Goal: Task Accomplishment & Management: Use online tool/utility

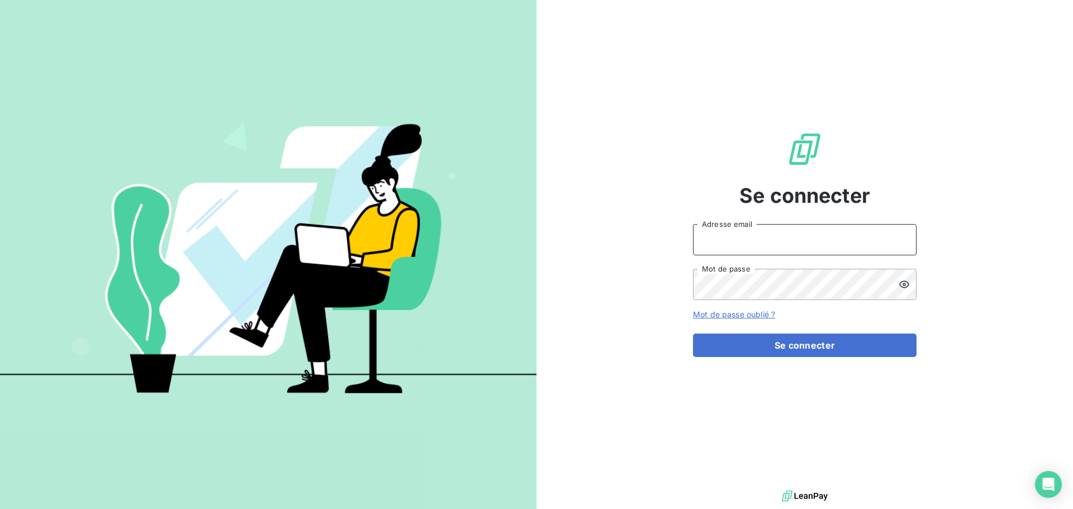
type input "[PERSON_NAME][EMAIL_ADDRESS][PERSON_NAME][DOMAIN_NAME]"
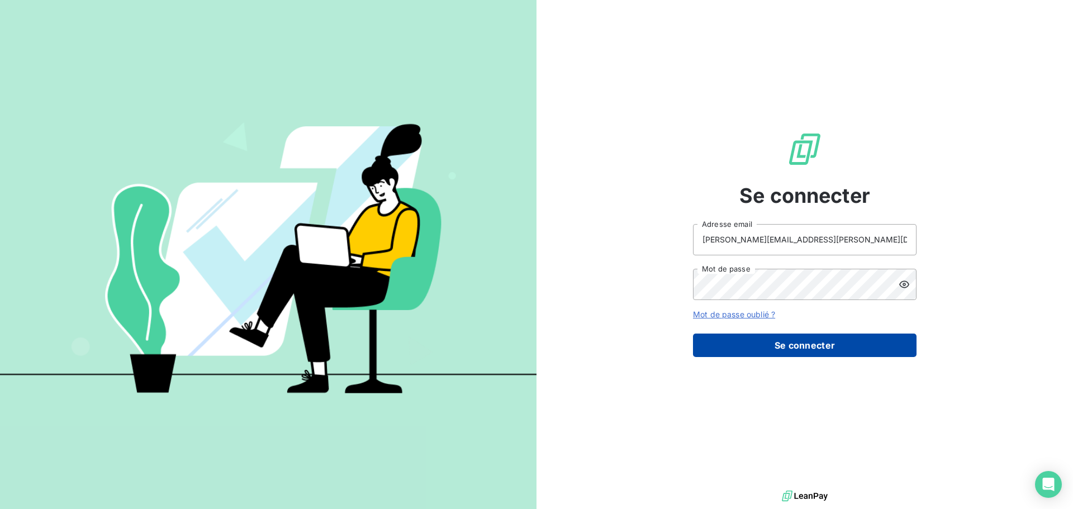
click at [804, 345] on button "Se connecter" at bounding box center [805, 345] width 224 height 23
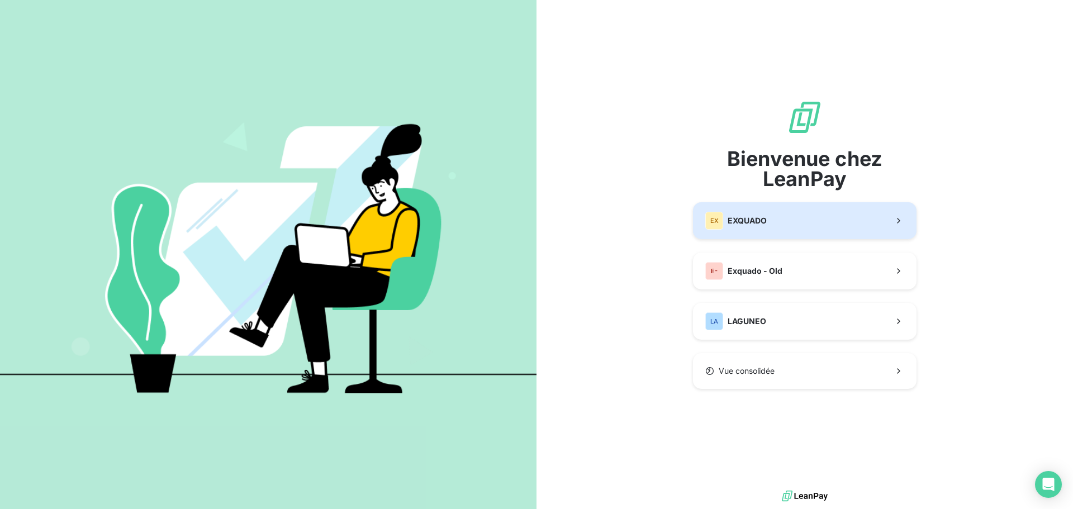
click at [822, 230] on button "EX EXQUADO" at bounding box center [805, 220] width 224 height 37
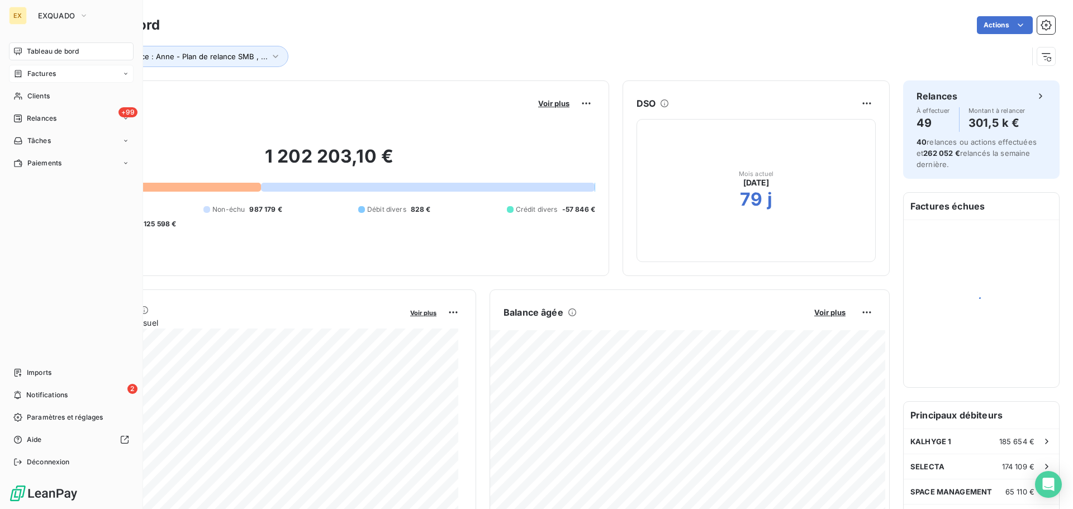
click at [52, 73] on span "Factures" at bounding box center [41, 74] width 29 height 10
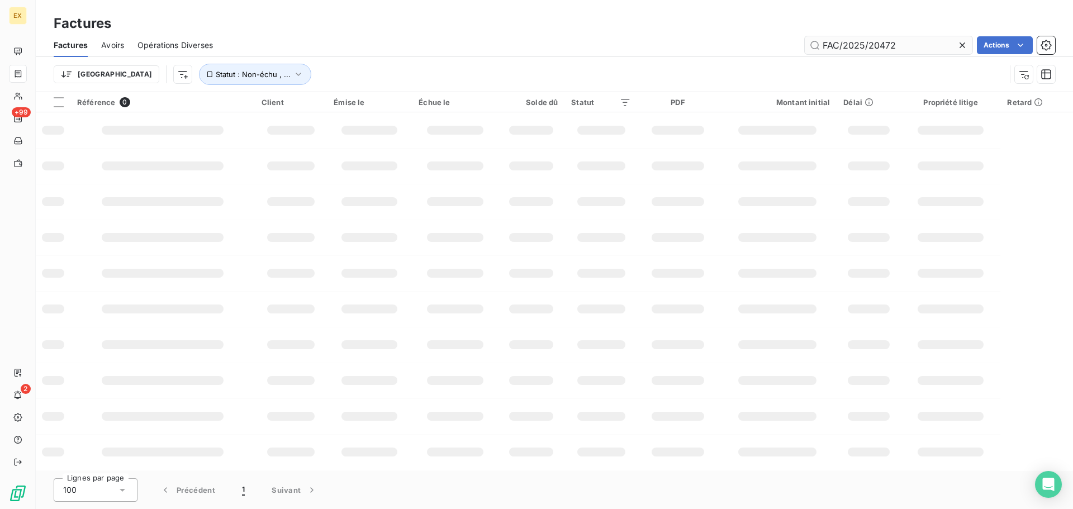
click at [912, 50] on input "FAC/2025/20472" at bounding box center [889, 45] width 168 height 18
type input "FAC/2025/18282"
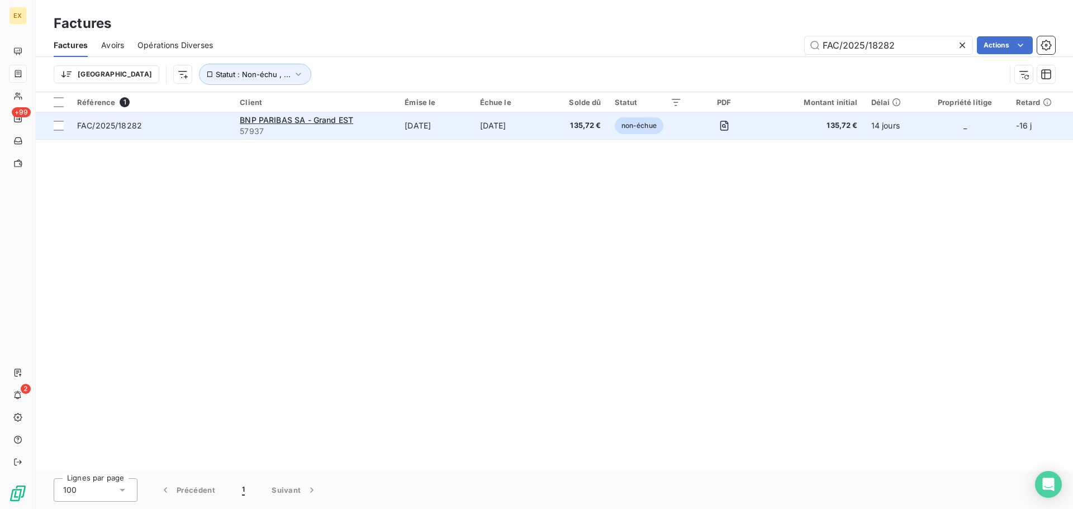
click at [204, 122] on span "FAC/2025/18282" at bounding box center [151, 125] width 149 height 11
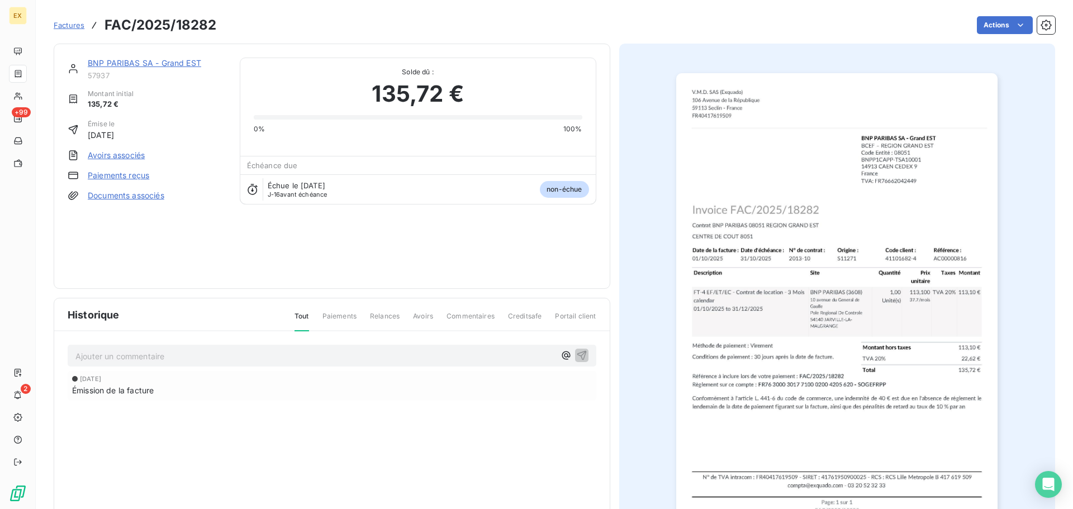
click at [127, 171] on link "Paiements reçus" at bounding box center [118, 175] width 61 height 11
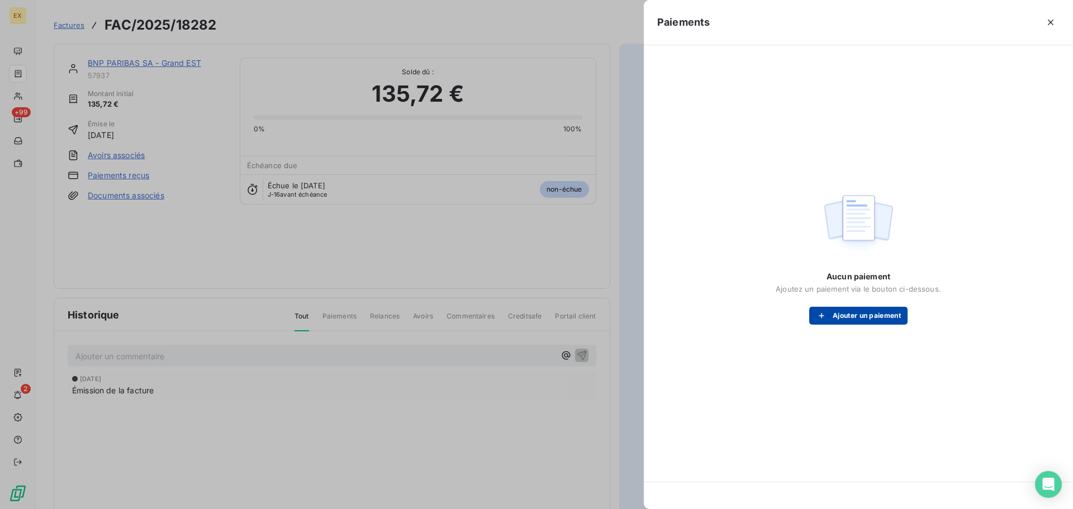
click at [865, 315] on button "Ajouter un paiement" at bounding box center [858, 316] width 98 height 18
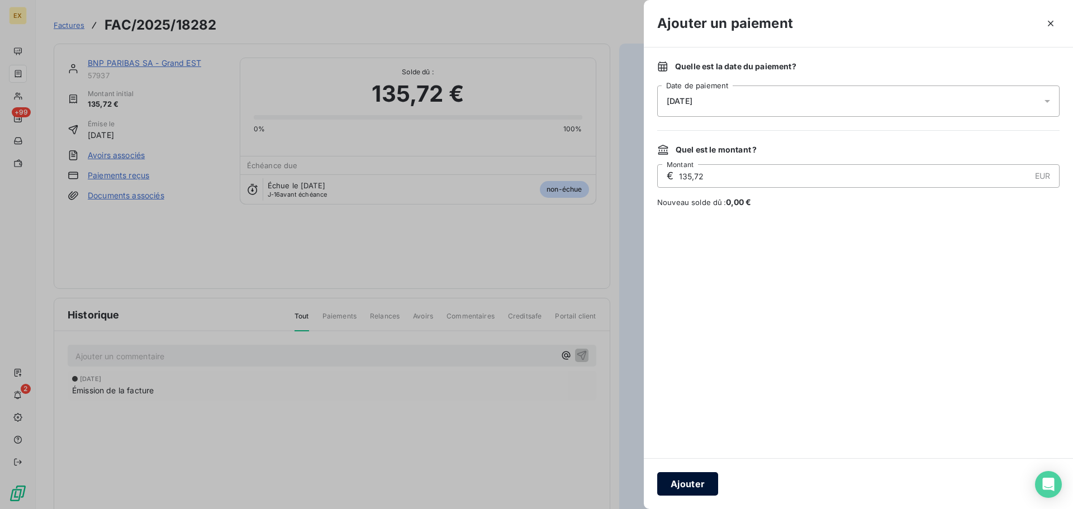
click at [694, 484] on button "Ajouter" at bounding box center [687, 483] width 61 height 23
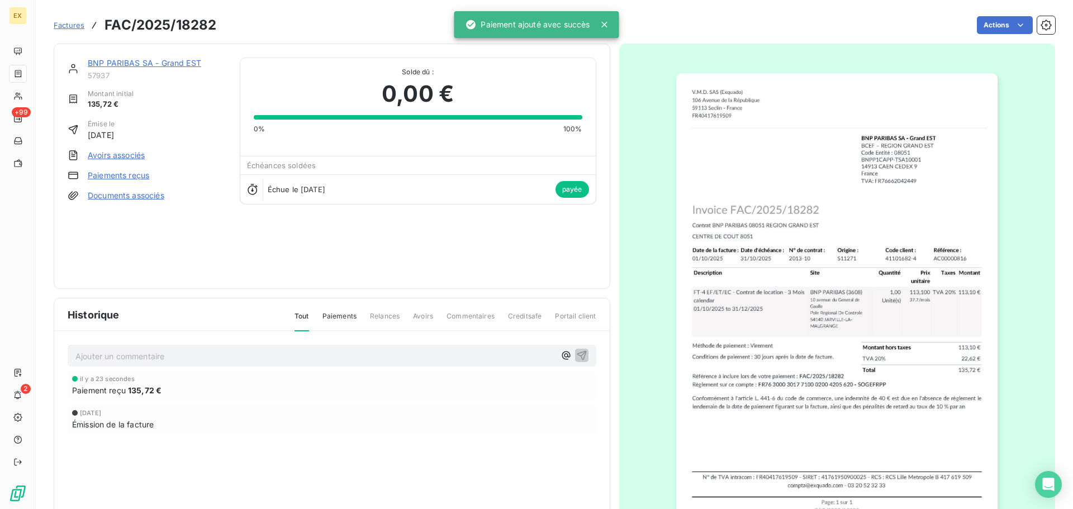
click at [73, 22] on span "Factures" at bounding box center [69, 25] width 31 height 9
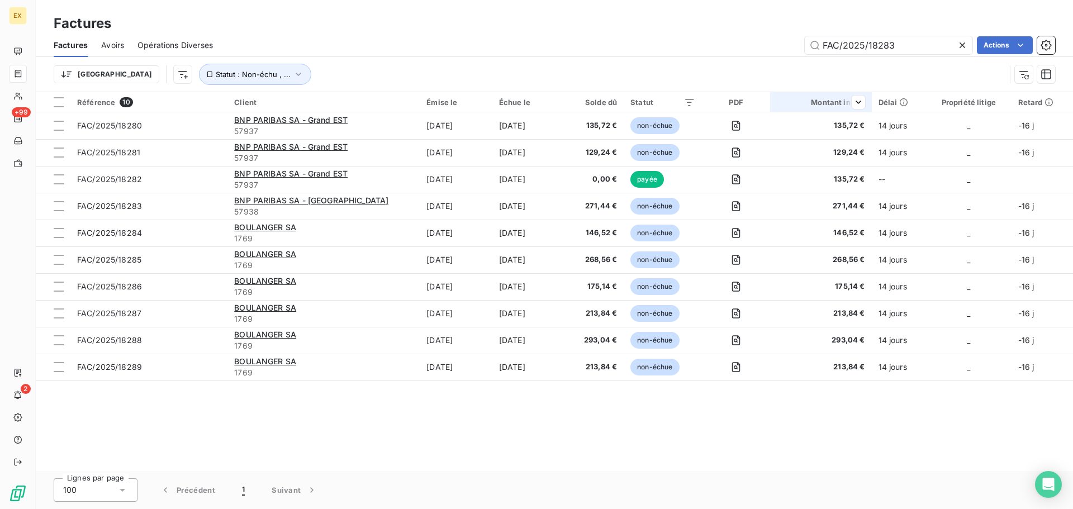
type input "FAC/2025/18283"
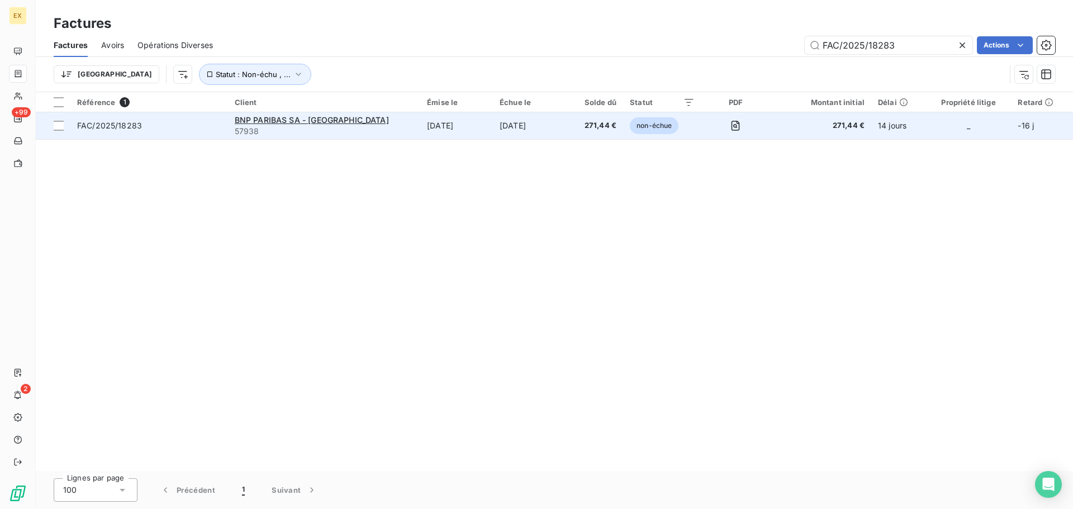
click at [198, 119] on td "FAC/2025/18283" at bounding box center [149, 125] width 158 height 27
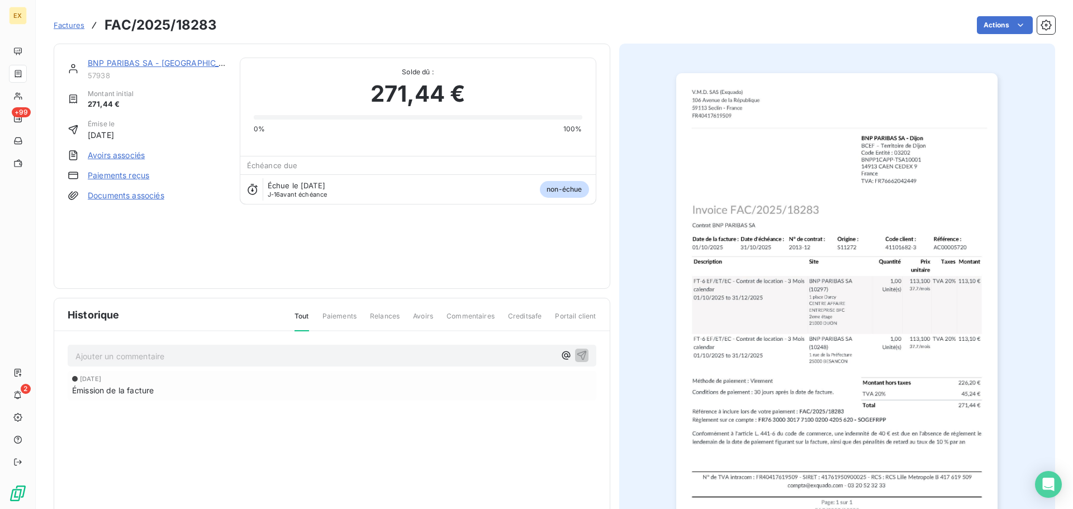
click at [123, 169] on div "BNP PARIBAS SA - [GEOGRAPHIC_DATA] 57938 Montant initial 271,44 € Émise le [DAT…" at bounding box center [147, 166] width 159 height 217
click at [122, 171] on link "Paiements reçus" at bounding box center [118, 175] width 61 height 11
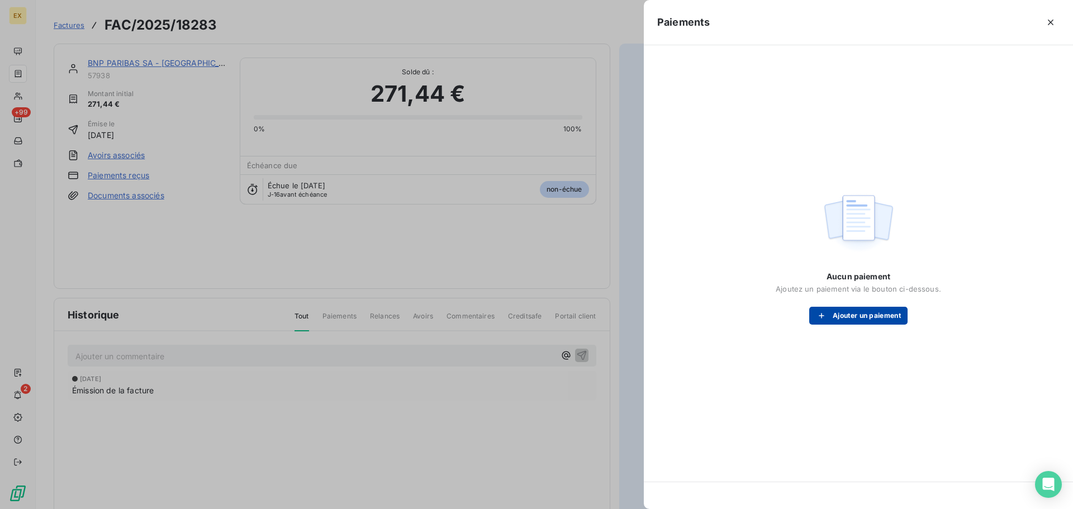
click at [868, 314] on button "Ajouter un paiement" at bounding box center [858, 316] width 98 height 18
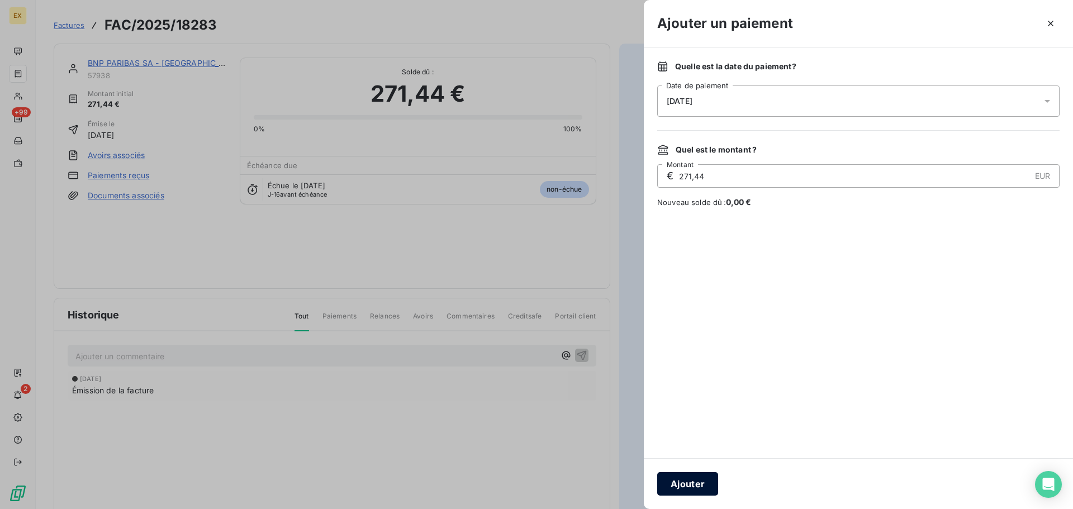
click at [695, 486] on button "Ajouter" at bounding box center [687, 483] width 61 height 23
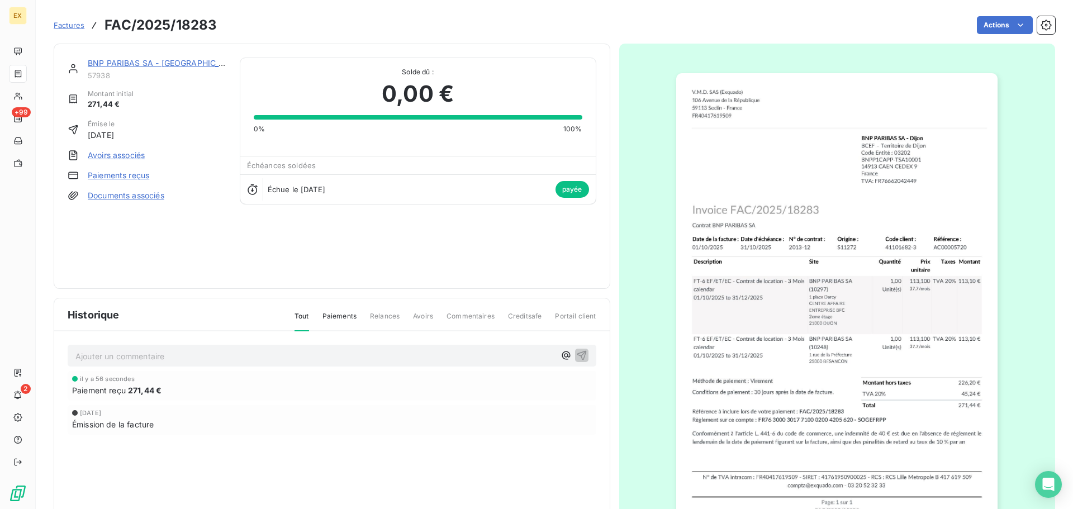
click at [74, 21] on span "Factures" at bounding box center [69, 25] width 31 height 9
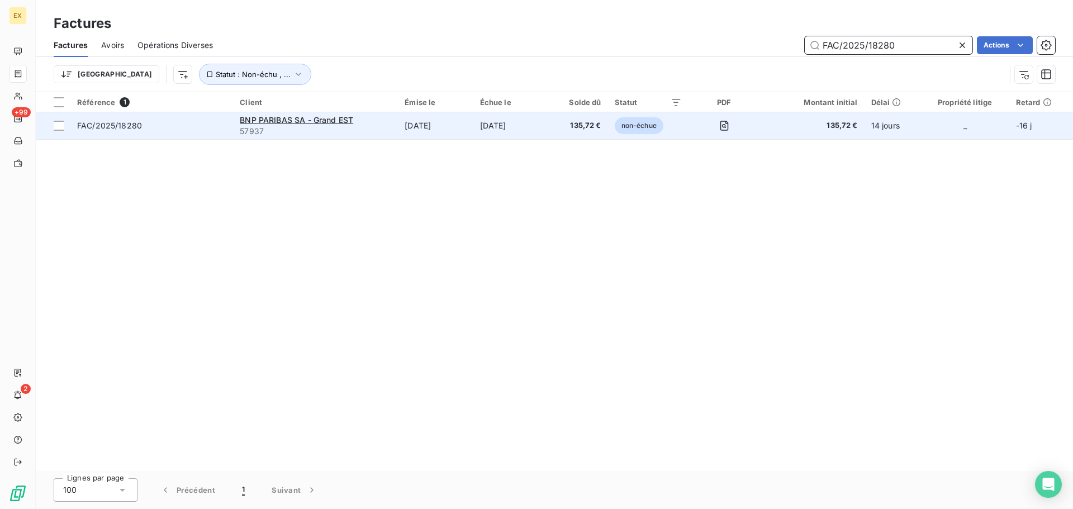
type input "FAC/2025/18280"
click at [201, 130] on span "FAC/2025/18280" at bounding box center [151, 125] width 149 height 11
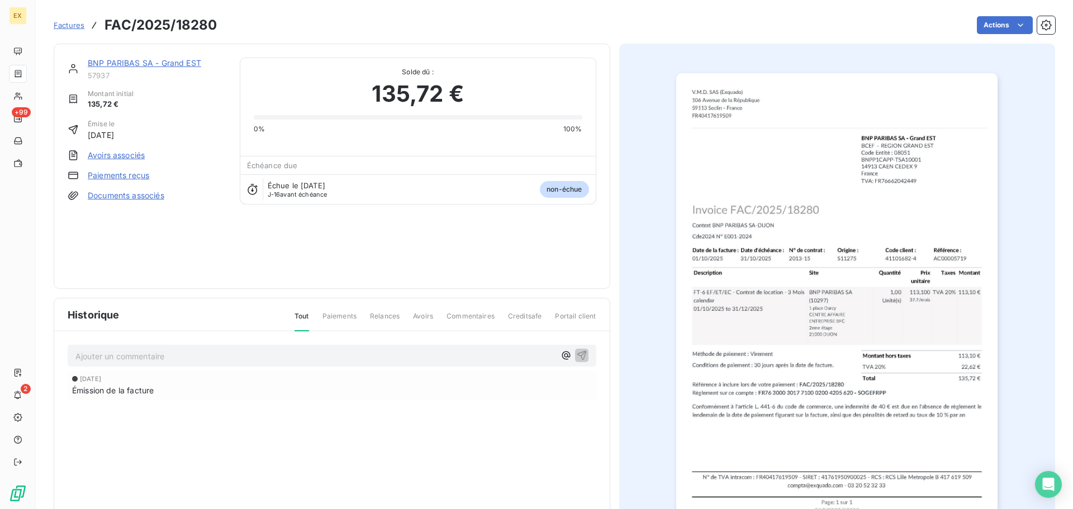
click at [132, 170] on link "Paiements reçus" at bounding box center [118, 175] width 61 height 11
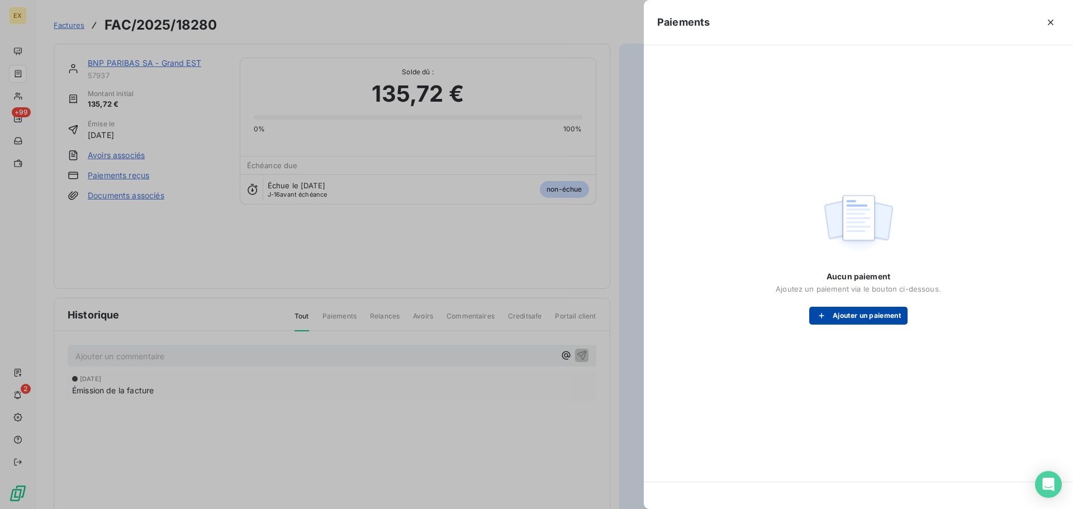
click at [868, 315] on button "Ajouter un paiement" at bounding box center [858, 316] width 98 height 18
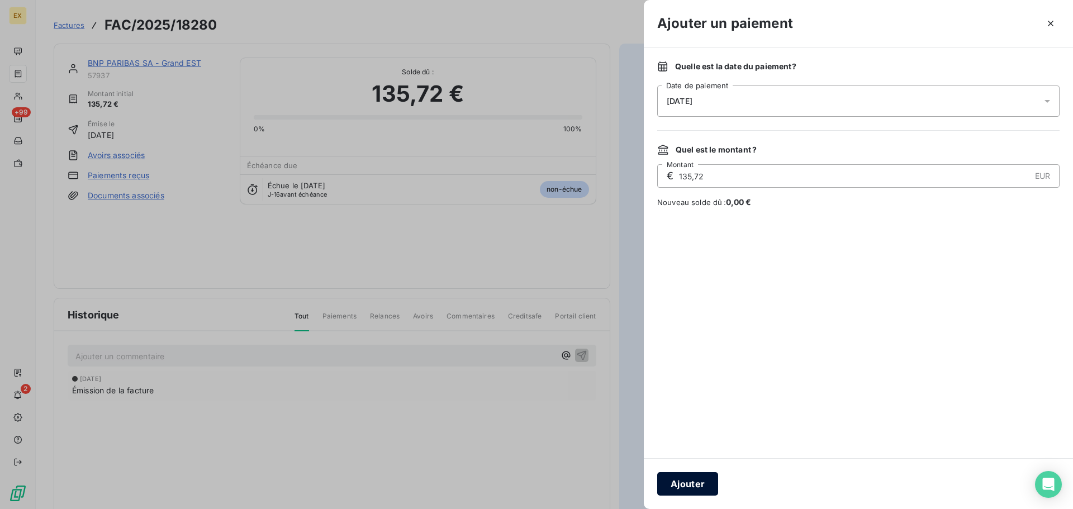
click at [689, 475] on button "Ajouter" at bounding box center [687, 483] width 61 height 23
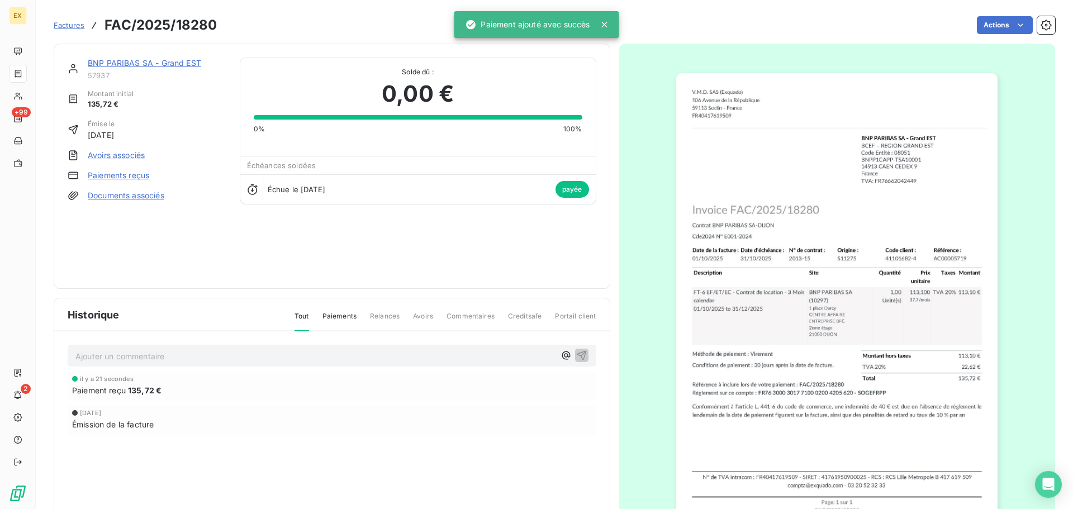
click at [60, 22] on span "Factures" at bounding box center [69, 25] width 31 height 9
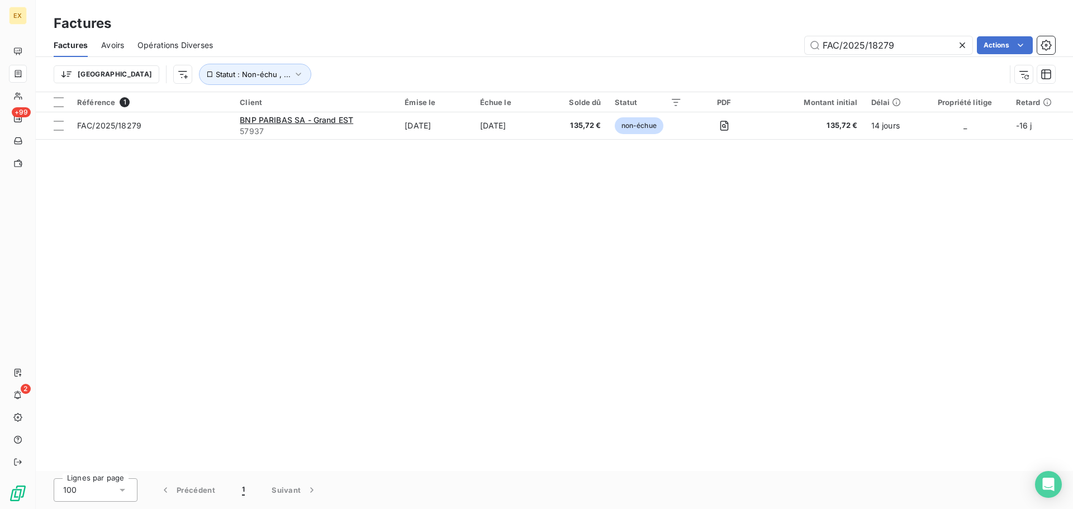
type input "FAC/2025/18279"
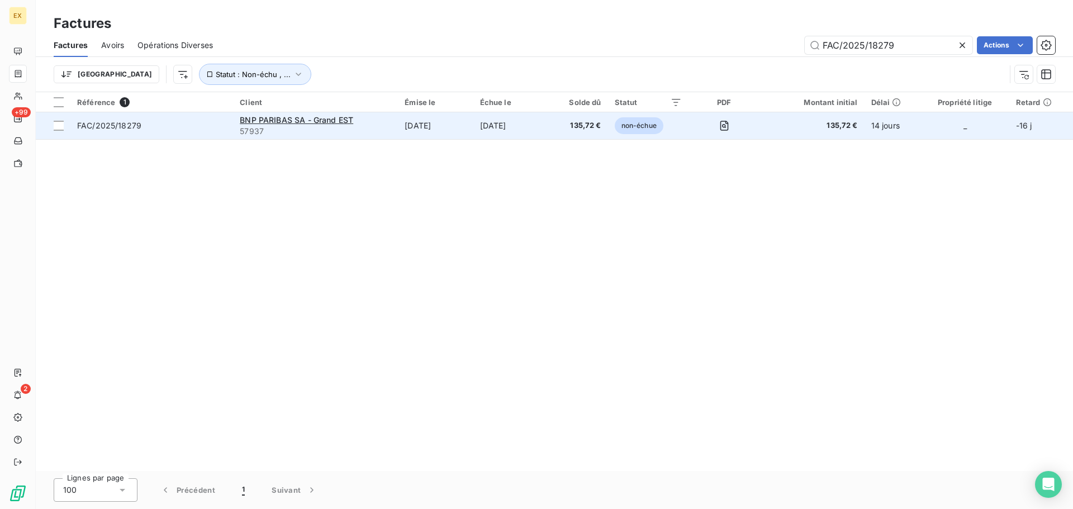
click at [196, 128] on span "FAC/2025/18279" at bounding box center [151, 125] width 149 height 11
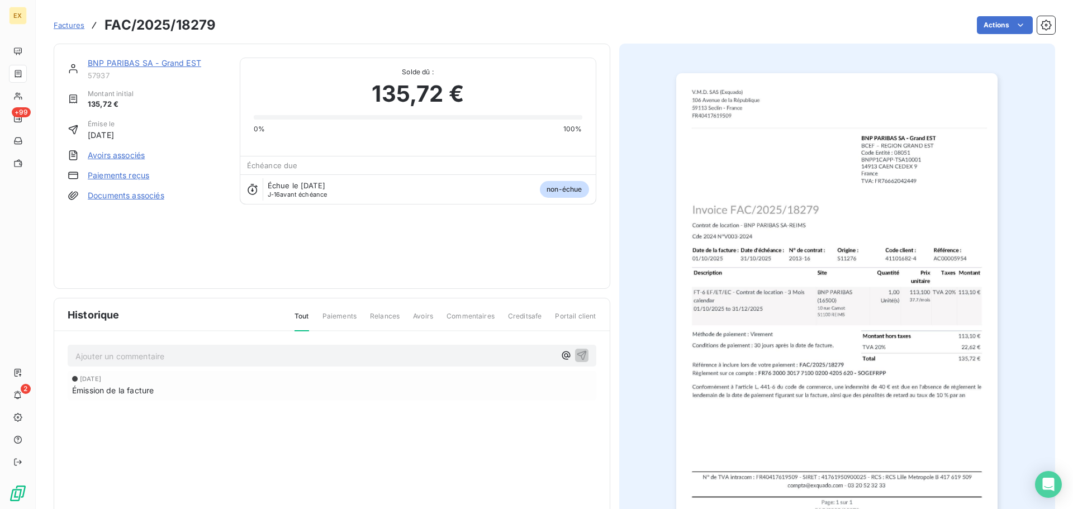
click at [115, 172] on link "Paiements reçus" at bounding box center [118, 175] width 61 height 11
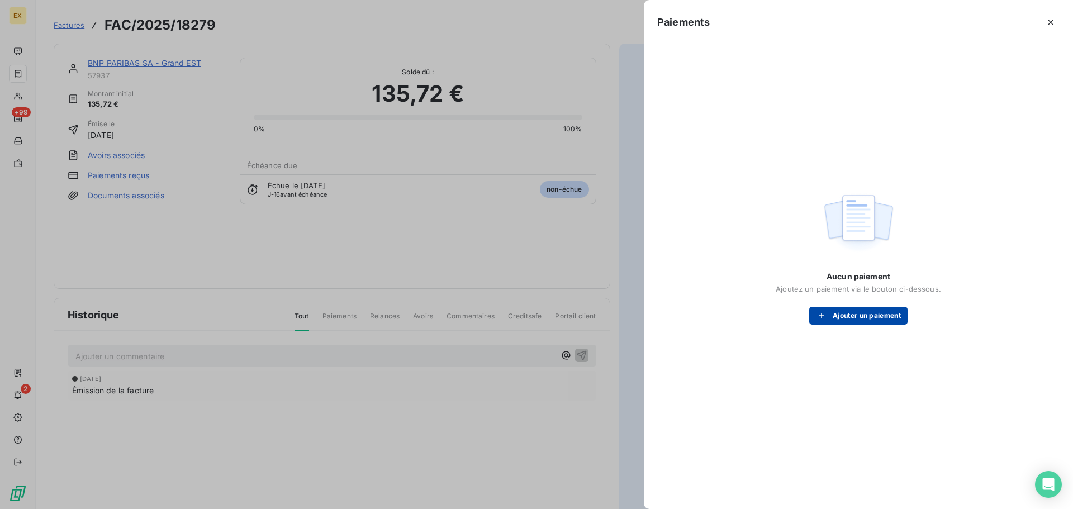
click at [847, 308] on div "Aucun paiement Ajoutez un paiement via le bouton ci-dessous. Ajouter un paiement" at bounding box center [858, 298] width 165 height 54
click at [849, 312] on button "Ajouter un paiement" at bounding box center [858, 316] width 98 height 18
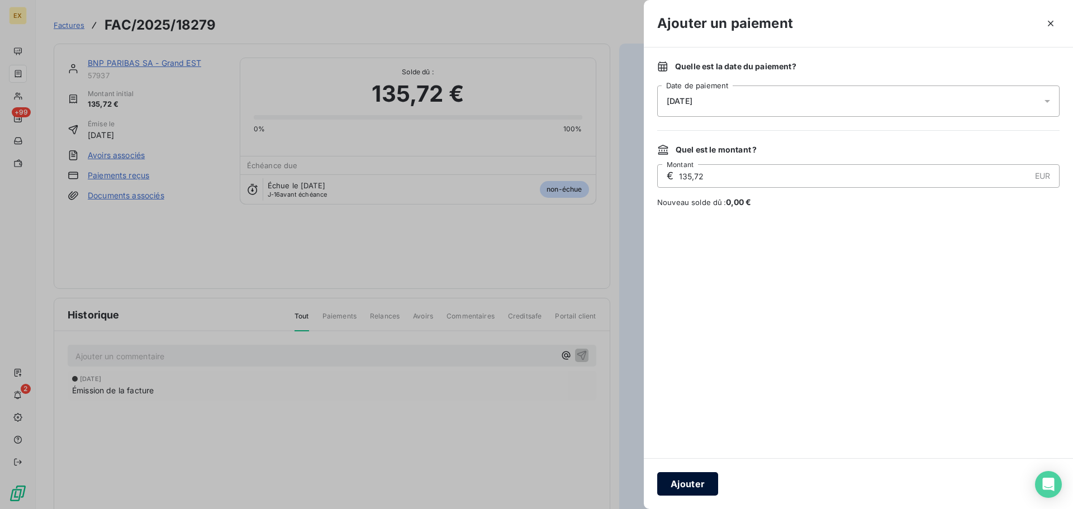
click at [689, 484] on button "Ajouter" at bounding box center [687, 483] width 61 height 23
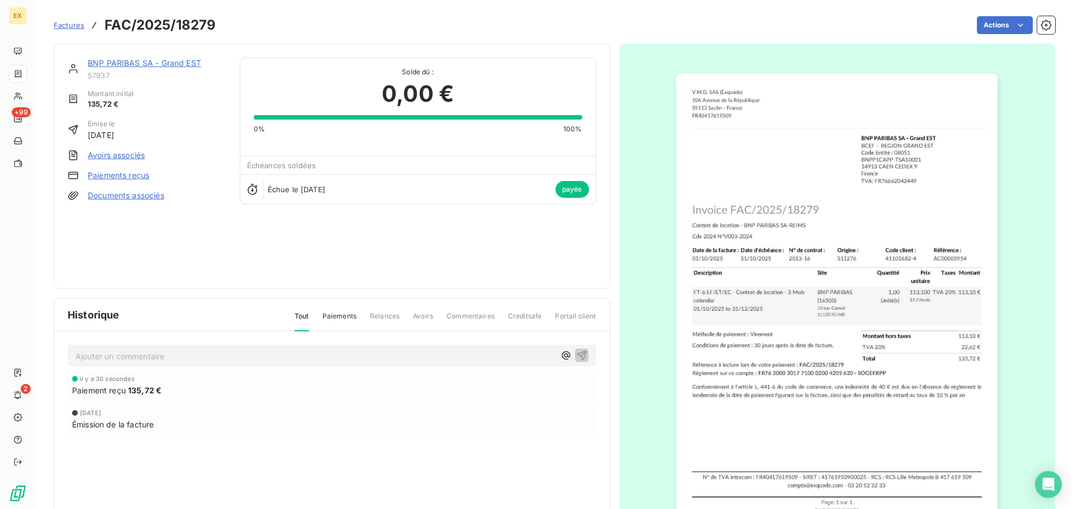
click at [72, 24] on span "Factures" at bounding box center [69, 25] width 31 height 9
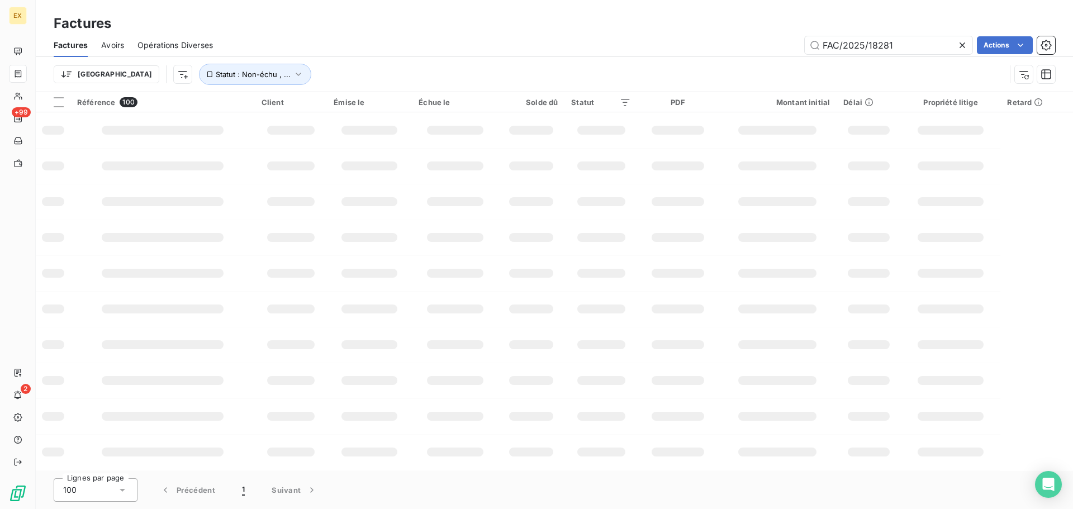
type input "FAC/2025/18281"
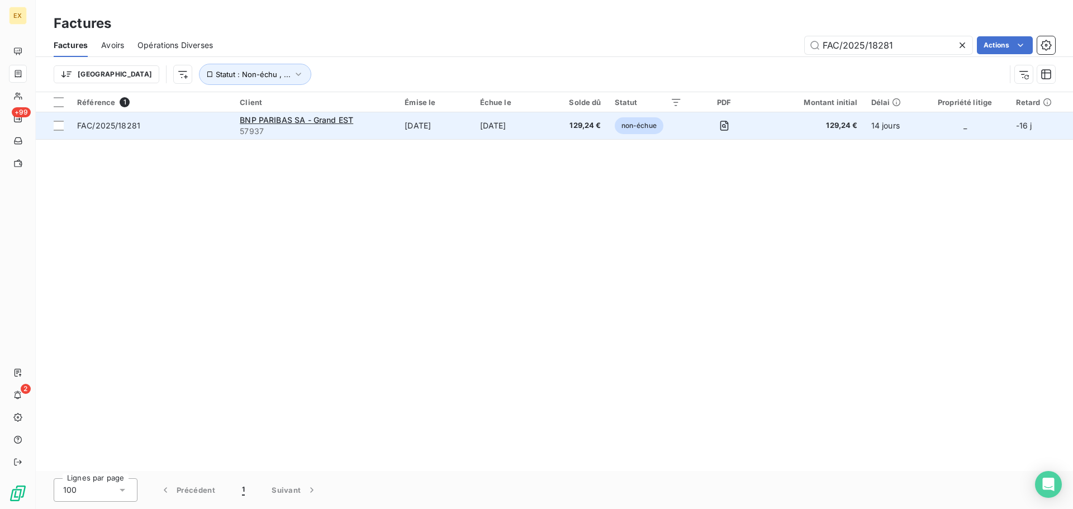
click at [204, 121] on span "FAC/2025/18281" at bounding box center [151, 125] width 149 height 11
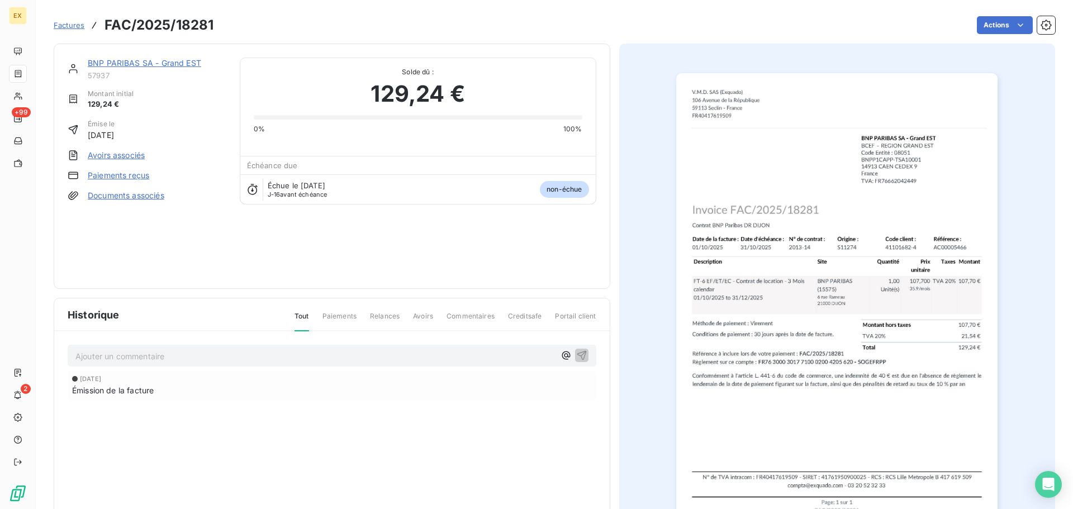
click at [128, 177] on link "Paiements reçus" at bounding box center [118, 175] width 61 height 11
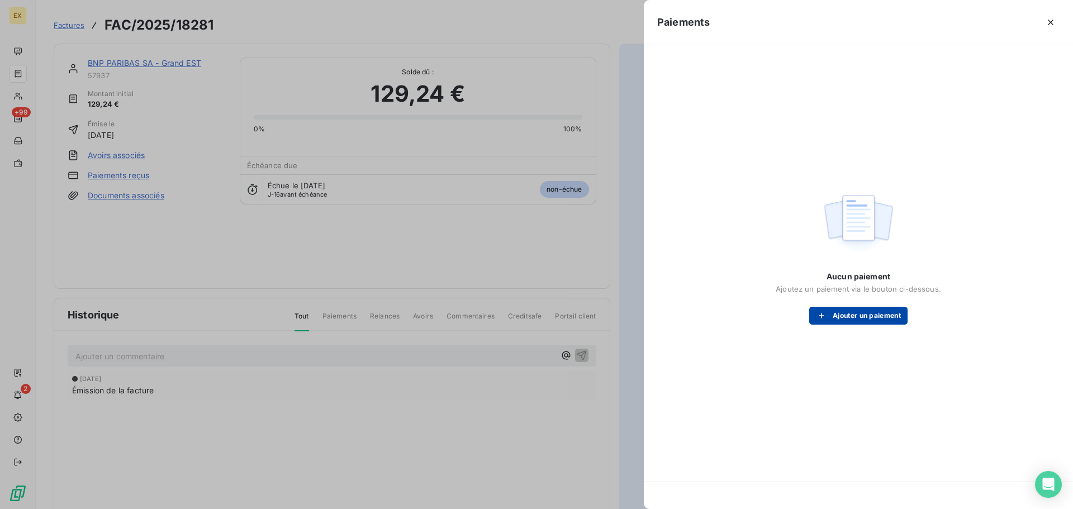
click at [865, 312] on button "Ajouter un paiement" at bounding box center [858, 316] width 98 height 18
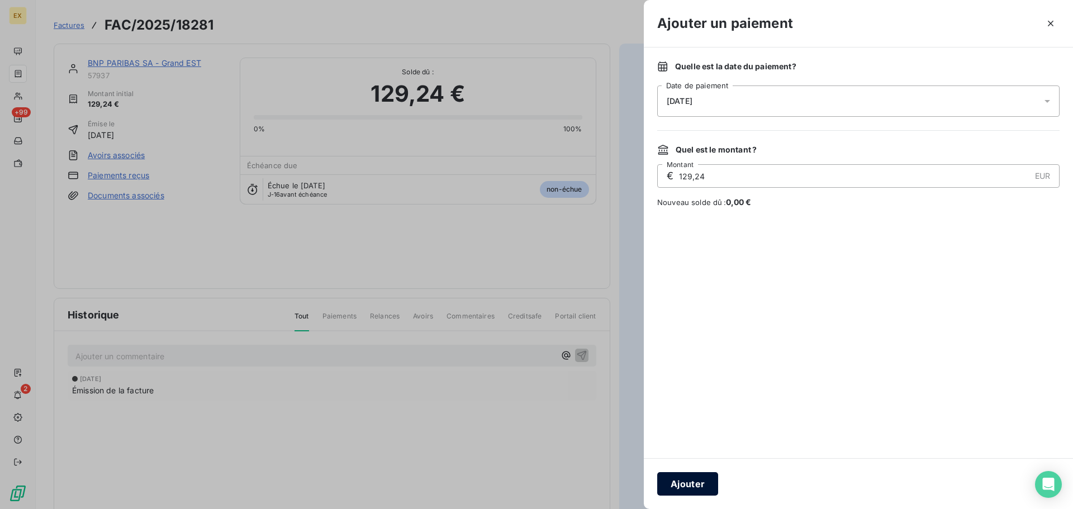
click at [688, 480] on button "Ajouter" at bounding box center [687, 483] width 61 height 23
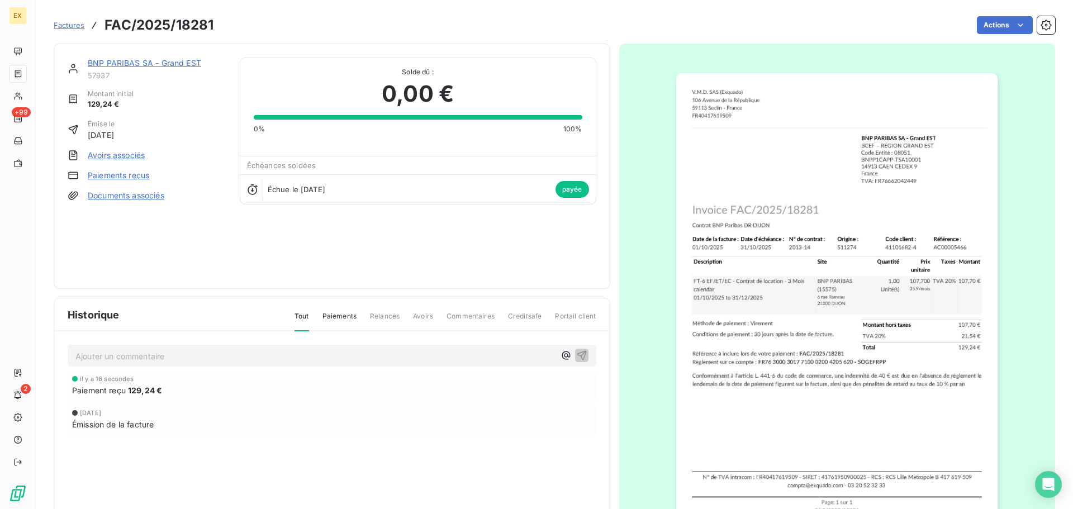
click at [74, 23] on span "Factures" at bounding box center [69, 25] width 31 height 9
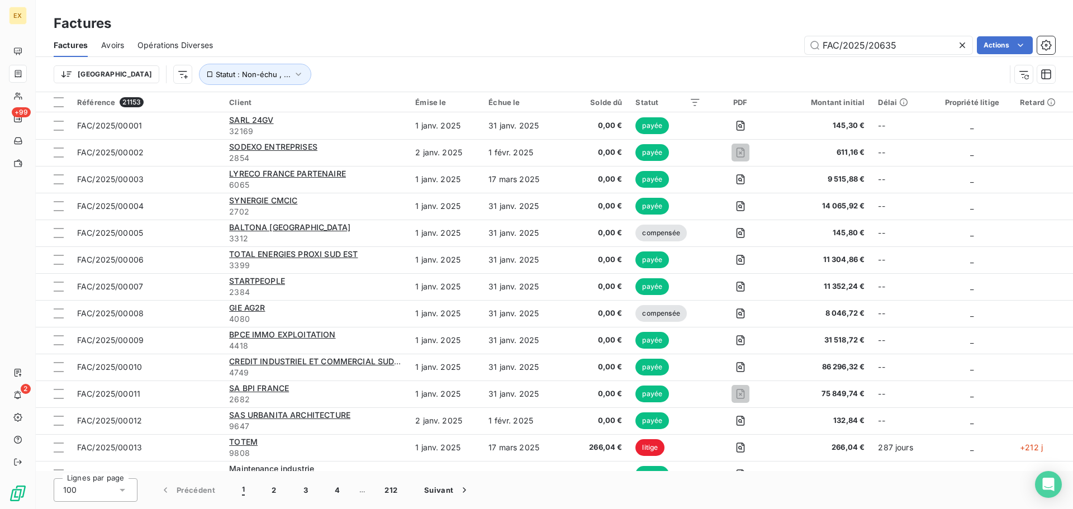
type input "FAC/2025/20635"
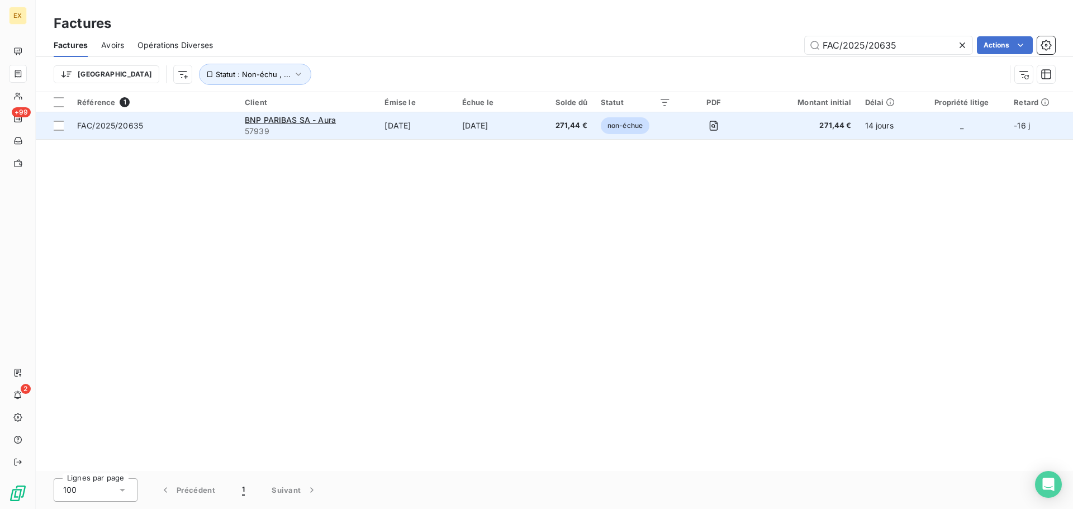
click at [198, 115] on td "FAC/2025/20635" at bounding box center [154, 125] width 168 height 27
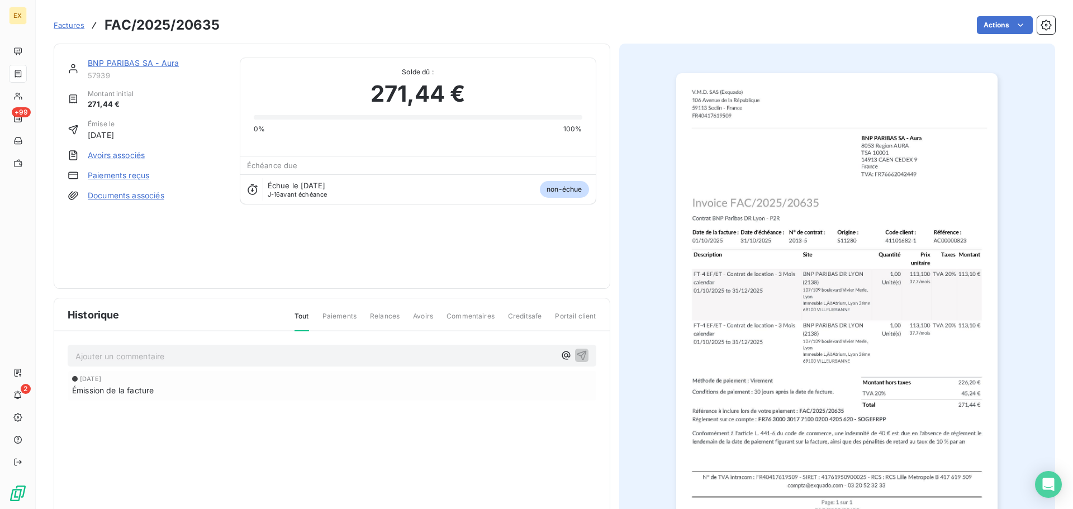
click at [102, 175] on link "Paiements reçus" at bounding box center [118, 175] width 61 height 11
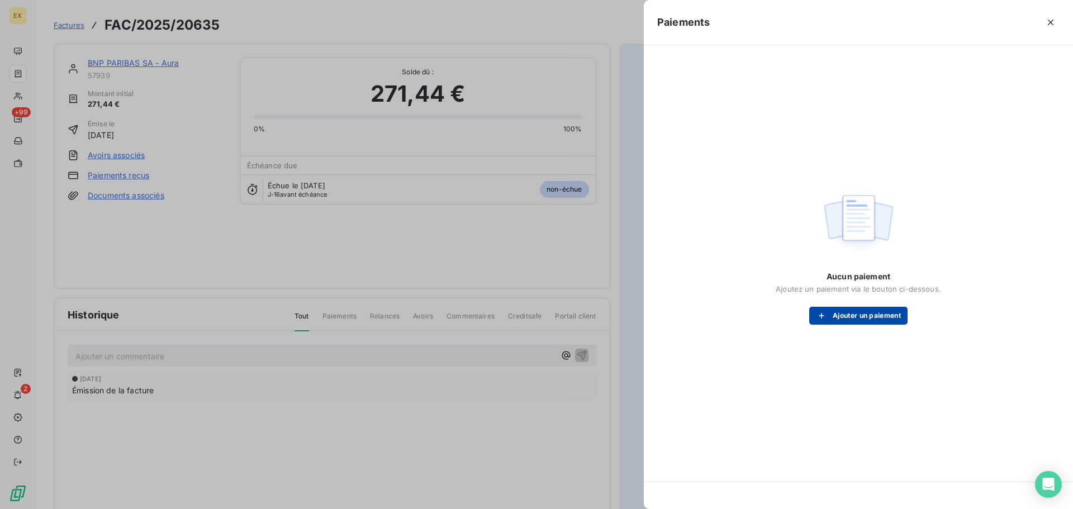
click at [855, 321] on button "Ajouter un paiement" at bounding box center [858, 316] width 98 height 18
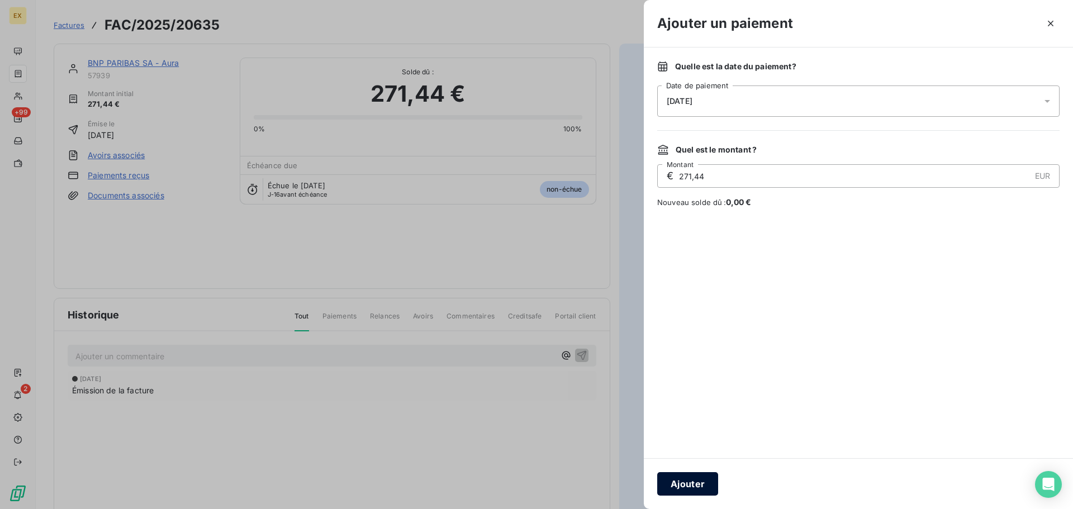
click at [698, 483] on button "Ajouter" at bounding box center [687, 483] width 61 height 23
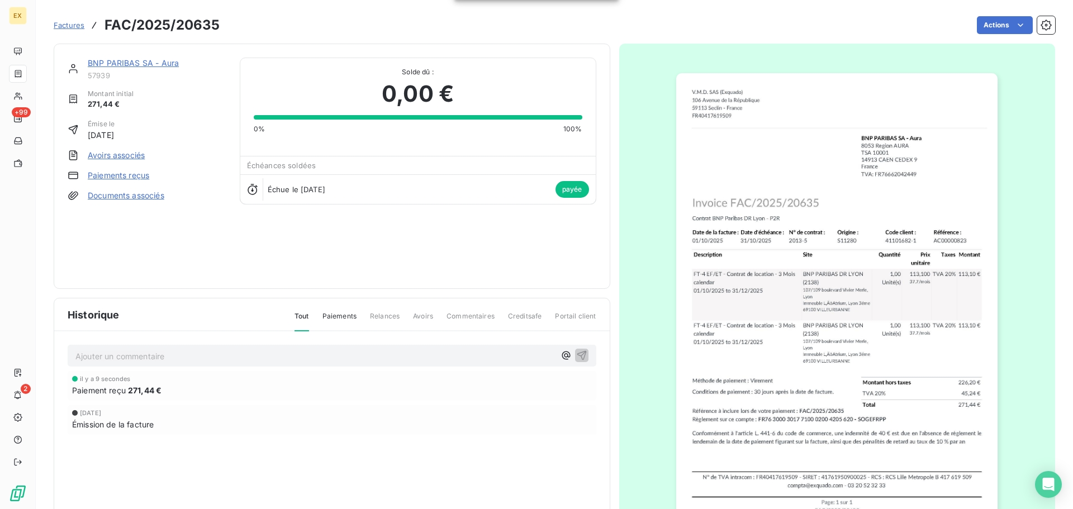
click at [63, 21] on span "Factures" at bounding box center [69, 25] width 31 height 9
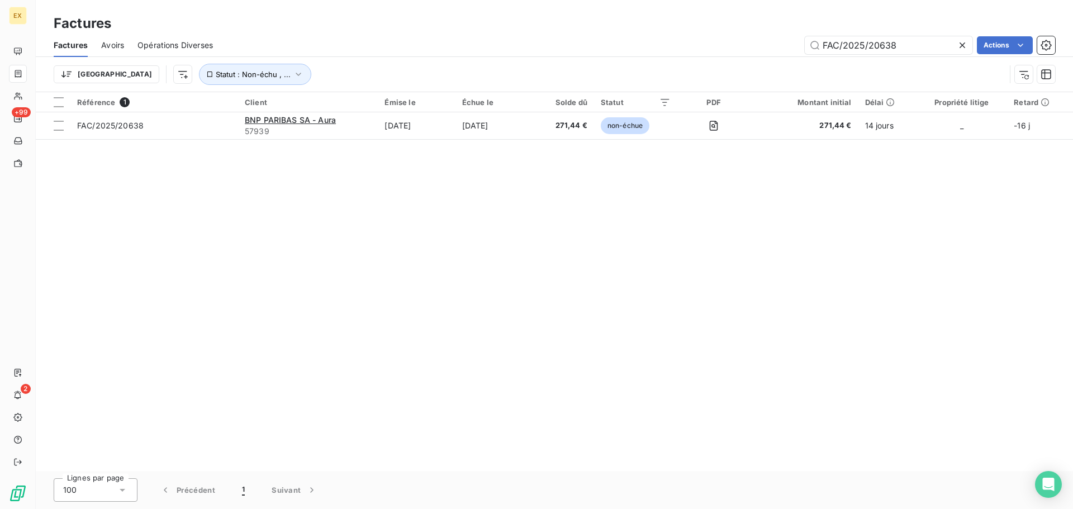
type input "FAC/2025/20638"
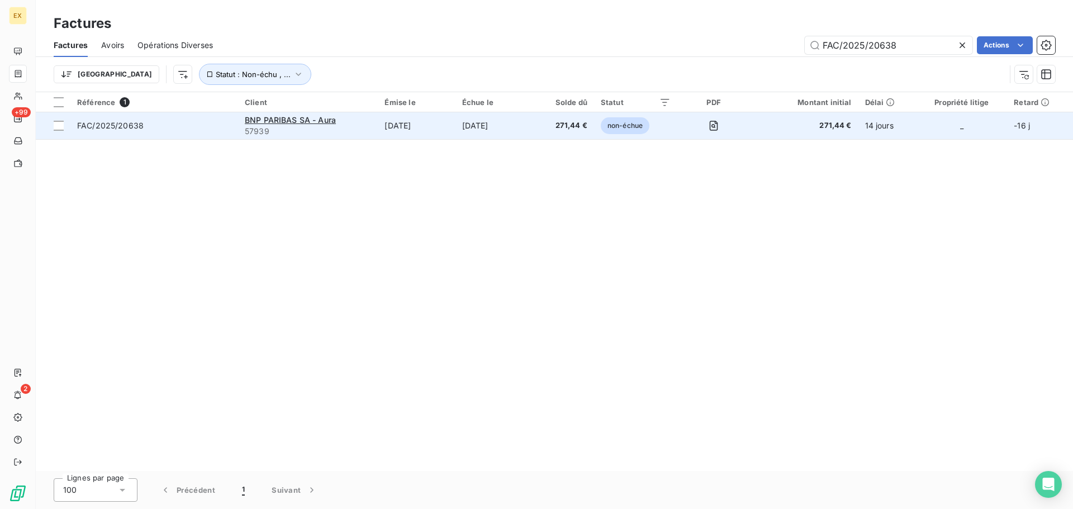
click at [172, 125] on span "FAC/2025/20638" at bounding box center [154, 125] width 154 height 11
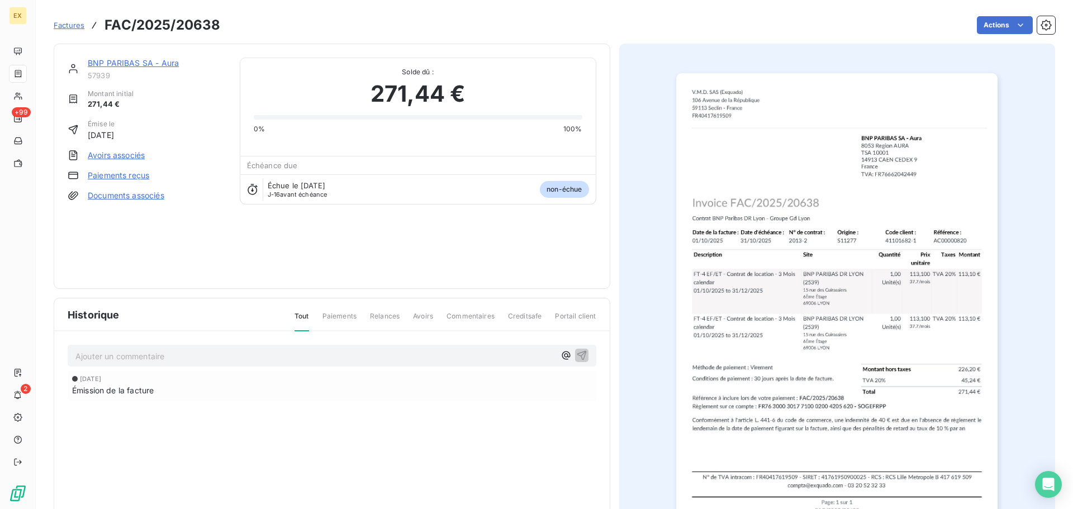
click at [107, 174] on link "Paiements reçus" at bounding box center [118, 175] width 61 height 11
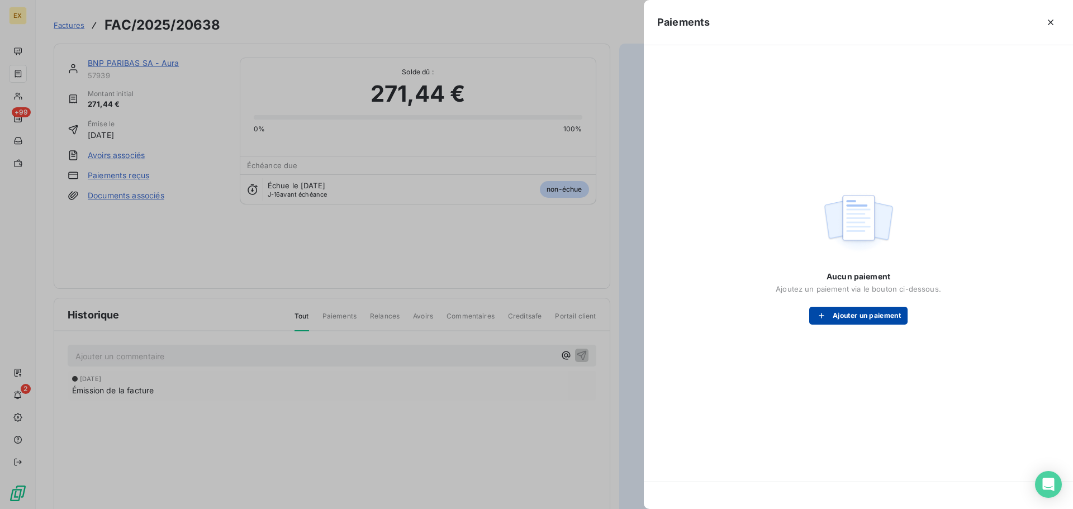
click at [835, 320] on button "Ajouter un paiement" at bounding box center [858, 316] width 98 height 18
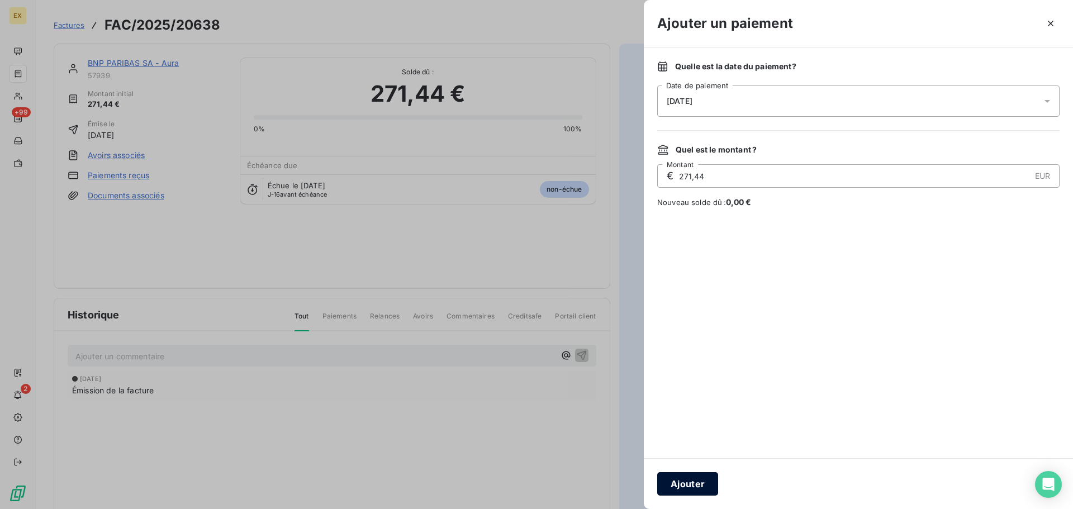
click at [691, 485] on button "Ajouter" at bounding box center [687, 483] width 61 height 23
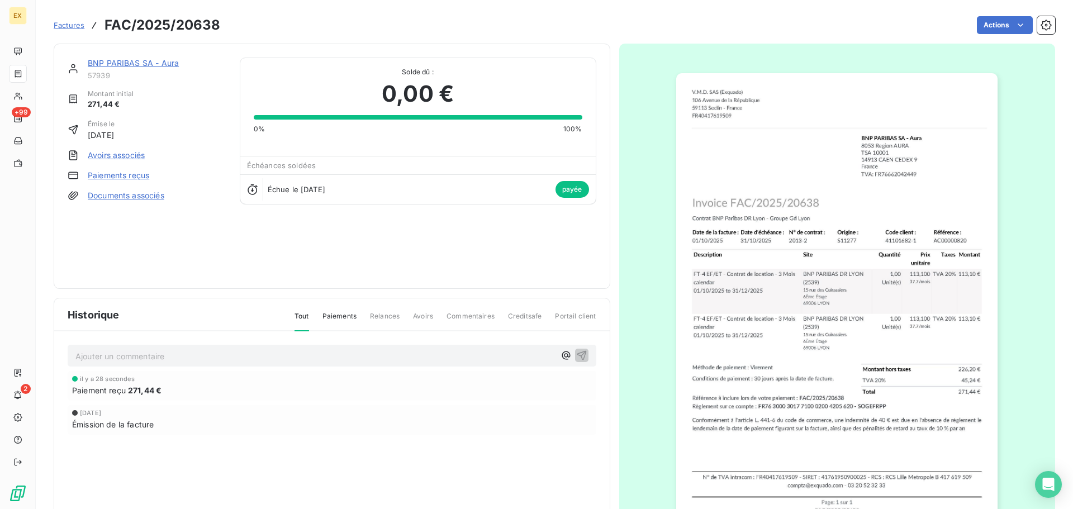
click at [71, 20] on link "Factures" at bounding box center [69, 25] width 31 height 11
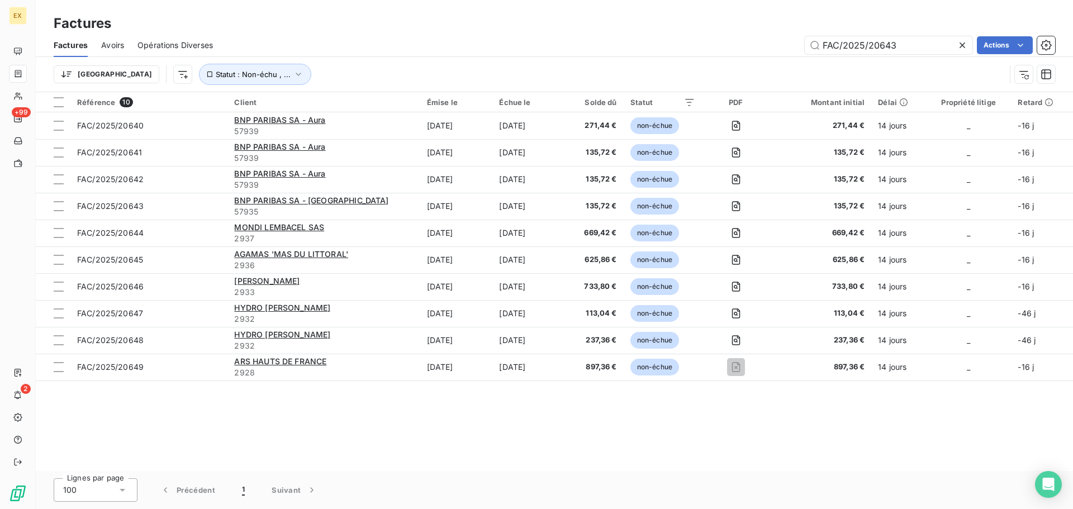
type input "FAC/2025/20643"
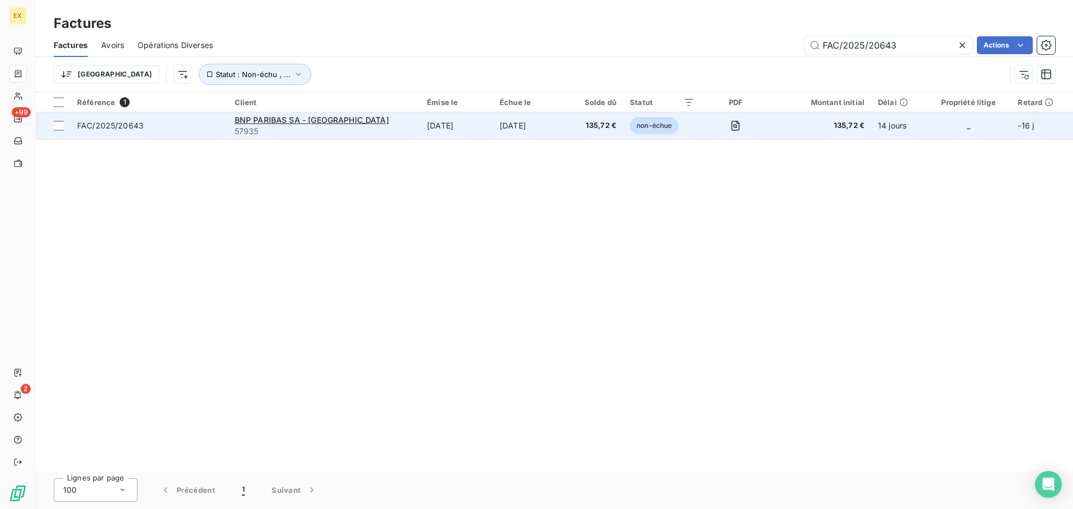
click at [381, 129] on span "57935" at bounding box center [324, 131] width 179 height 11
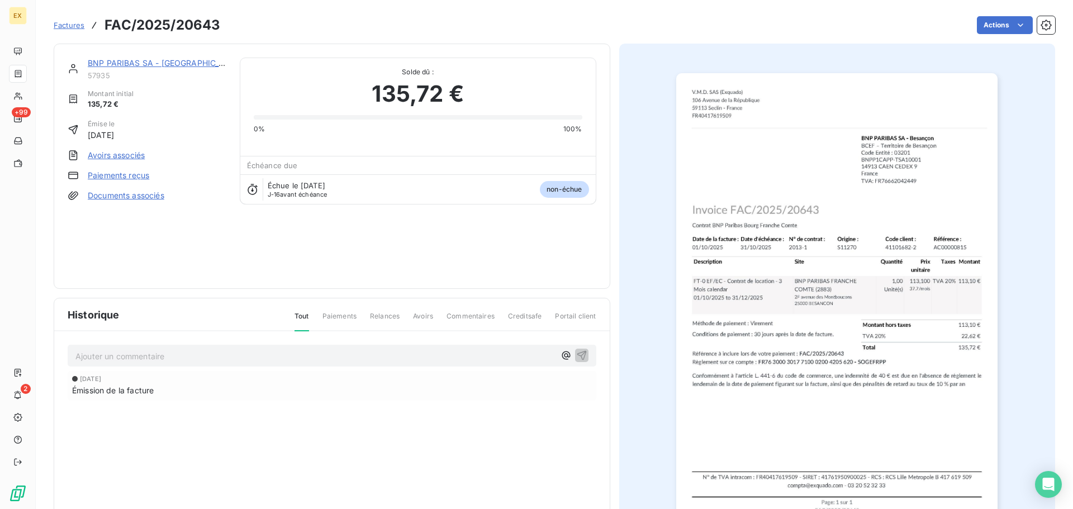
click at [124, 173] on link "Paiements reçus" at bounding box center [118, 175] width 61 height 11
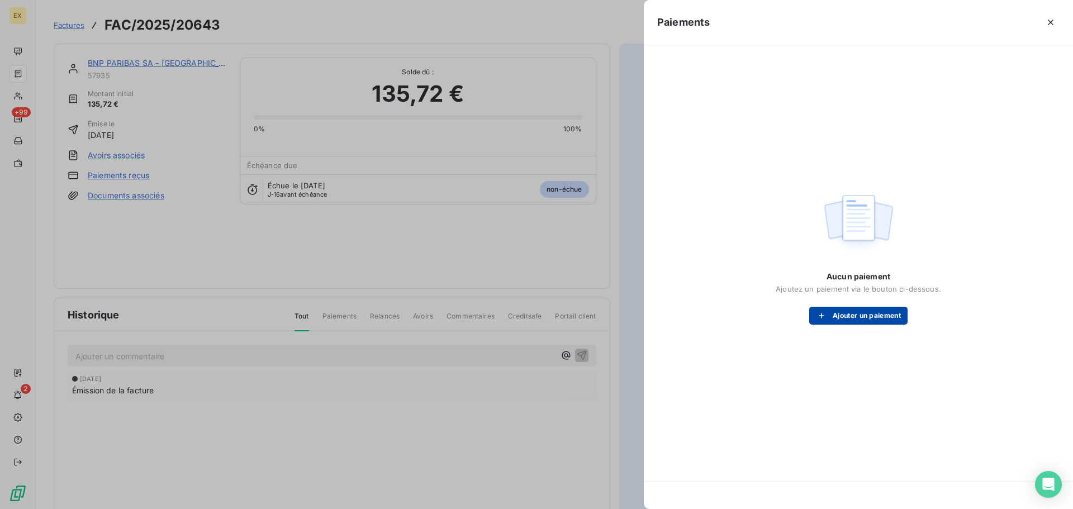
click at [837, 314] on button "Ajouter un paiement" at bounding box center [858, 316] width 98 height 18
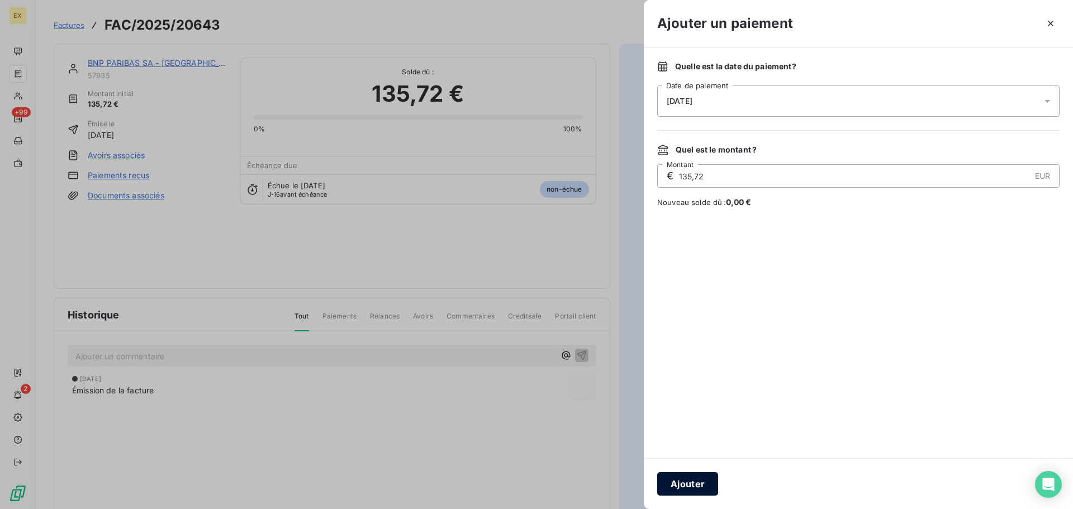
click at [683, 477] on button "Ajouter" at bounding box center [687, 483] width 61 height 23
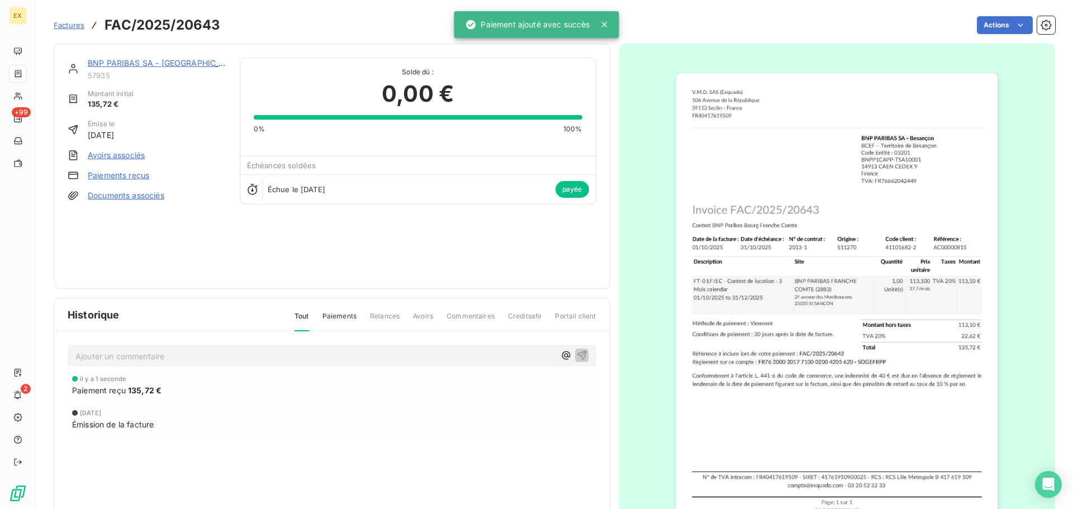
click at [67, 23] on span "Factures" at bounding box center [69, 25] width 31 height 9
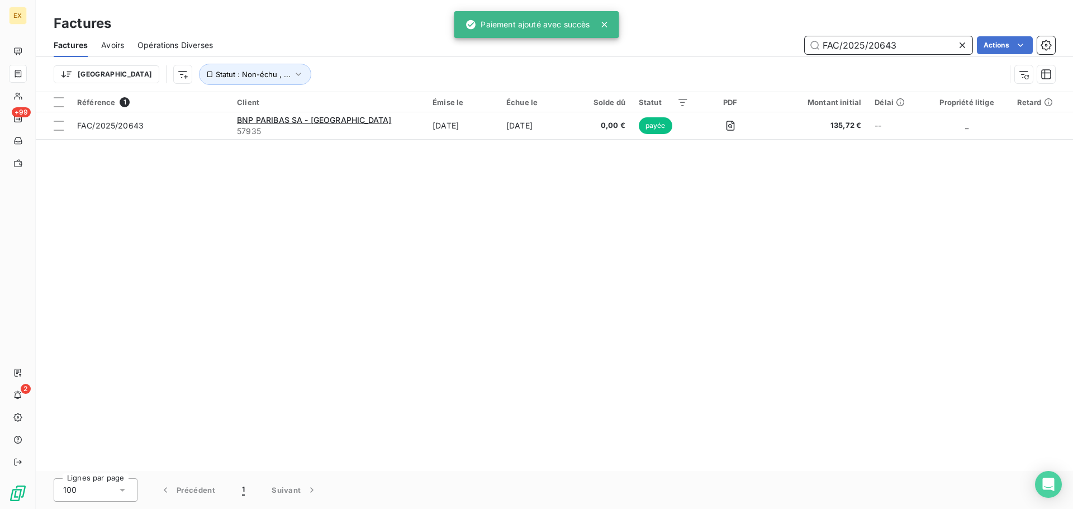
click at [926, 44] on input "FAC/2025/20643" at bounding box center [889, 45] width 168 height 18
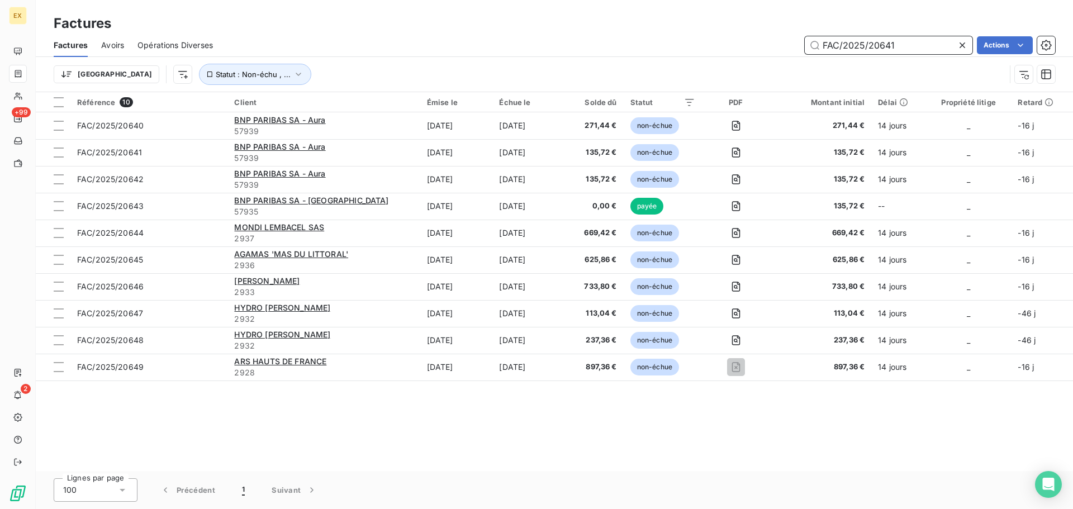
type input "FAC/2025/20641"
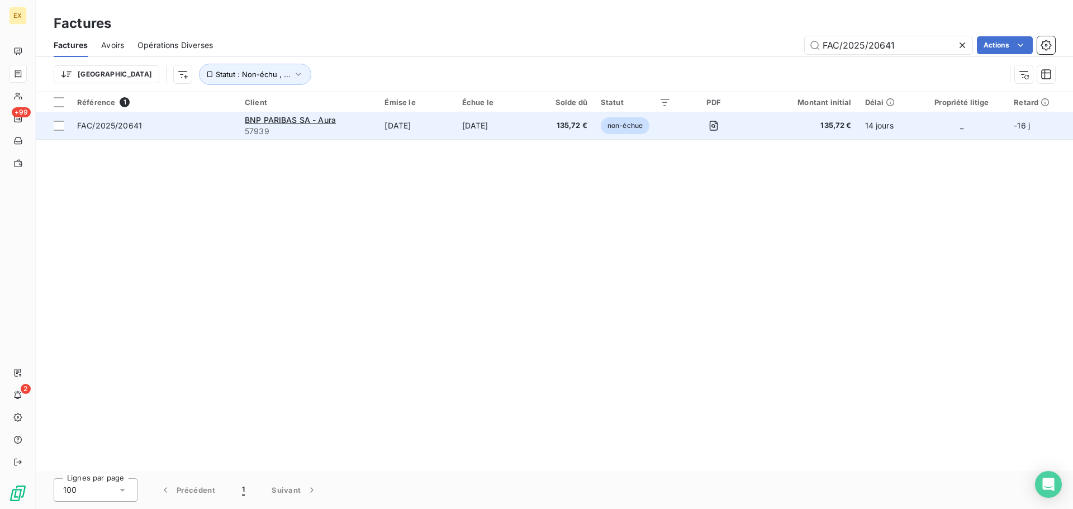
click at [204, 121] on span "FAC/2025/20641" at bounding box center [154, 125] width 154 height 11
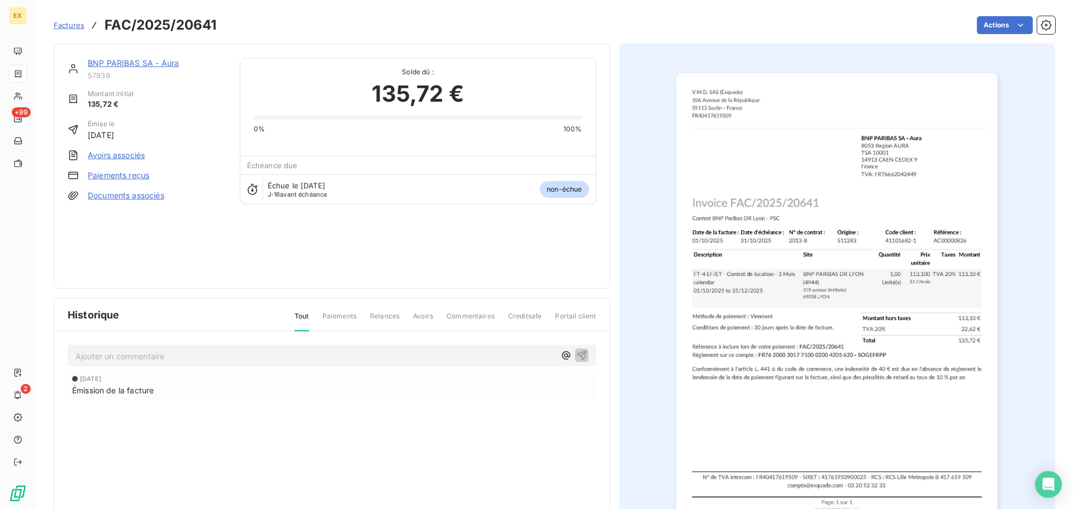
click at [130, 174] on link "Paiements reçus" at bounding box center [118, 175] width 61 height 11
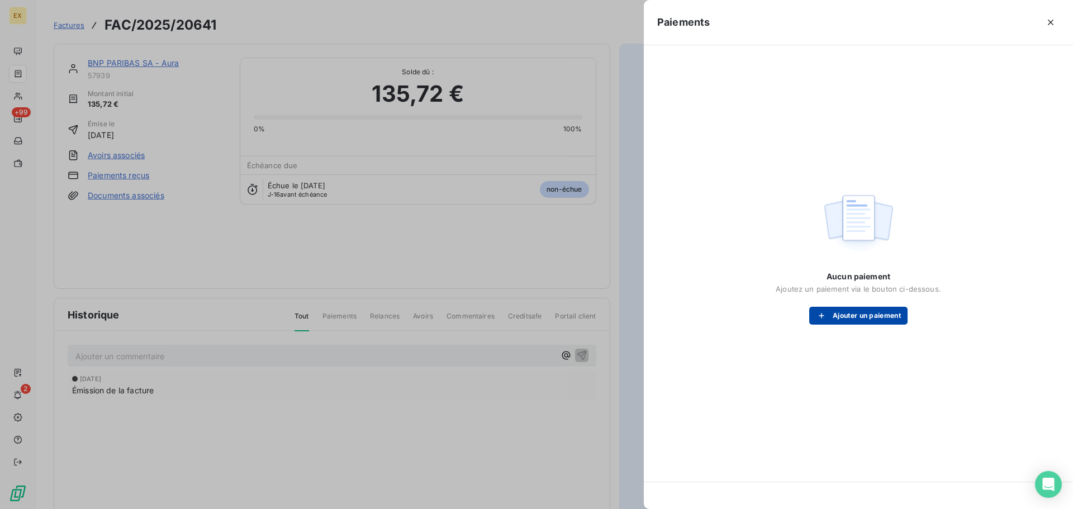
click at [844, 310] on button "Ajouter un paiement" at bounding box center [858, 316] width 98 height 18
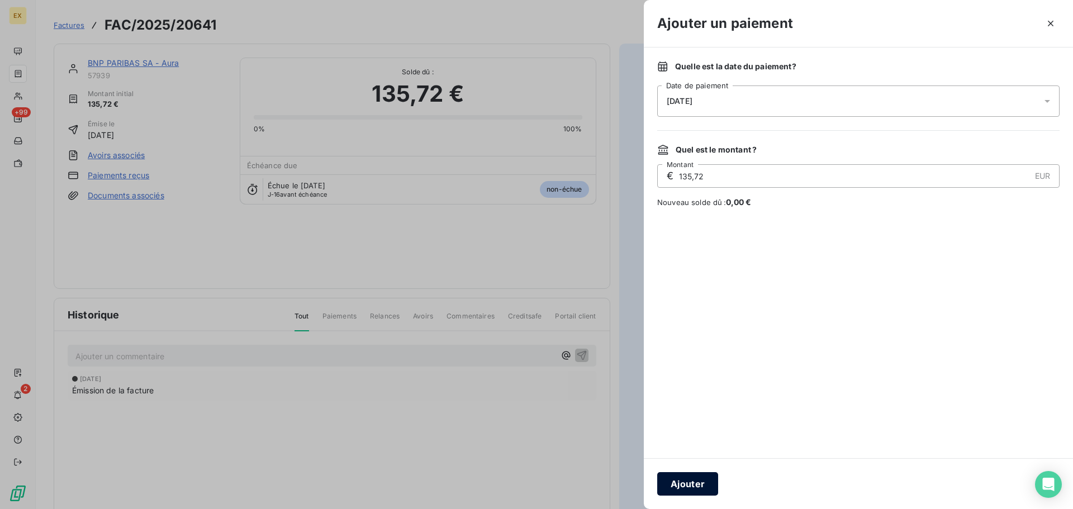
drag, startPoint x: 683, startPoint y: 482, endPoint x: 577, endPoint y: 442, distance: 113.1
click at [680, 481] on button "Ajouter" at bounding box center [687, 483] width 61 height 23
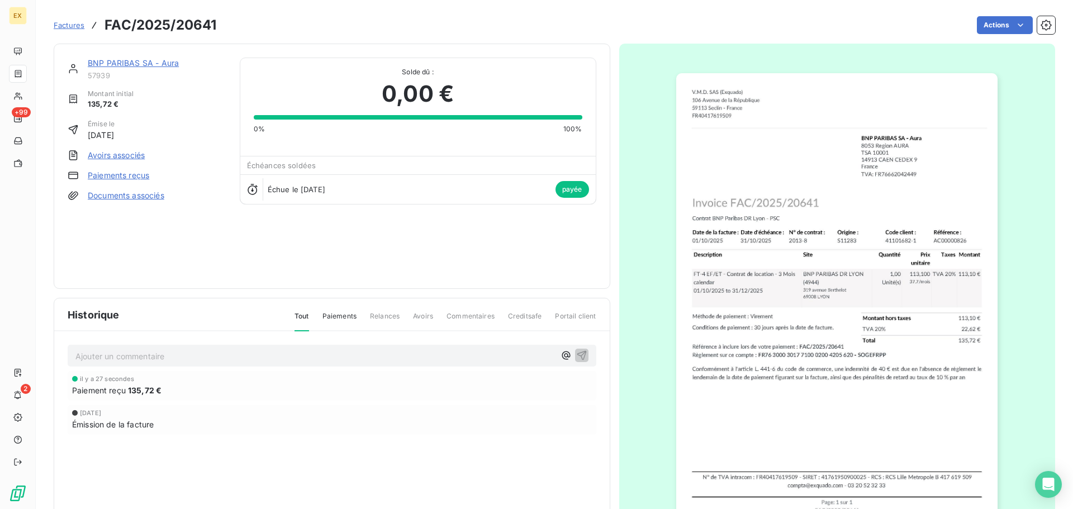
click at [65, 24] on span "Factures" at bounding box center [69, 25] width 31 height 9
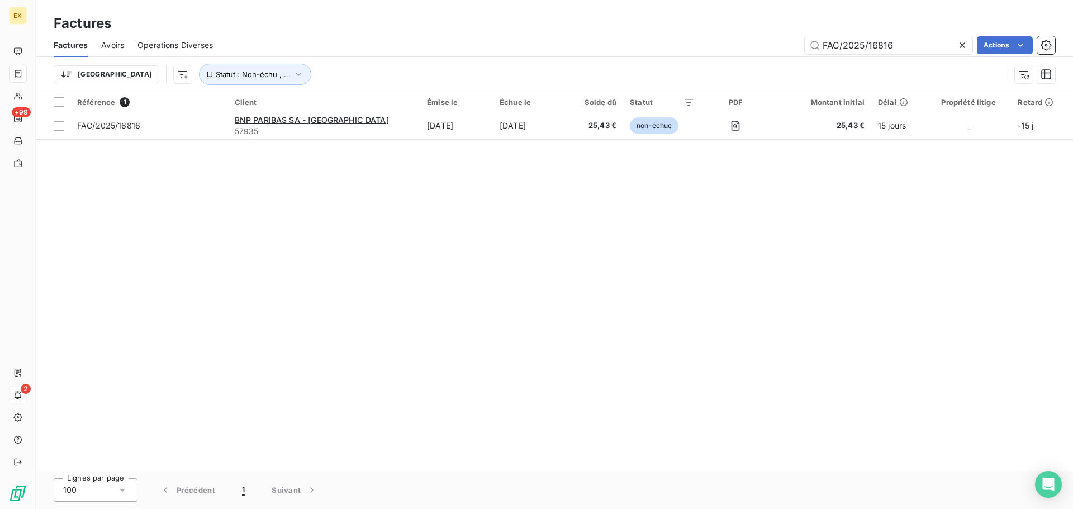
type input "FAC/2025/16816"
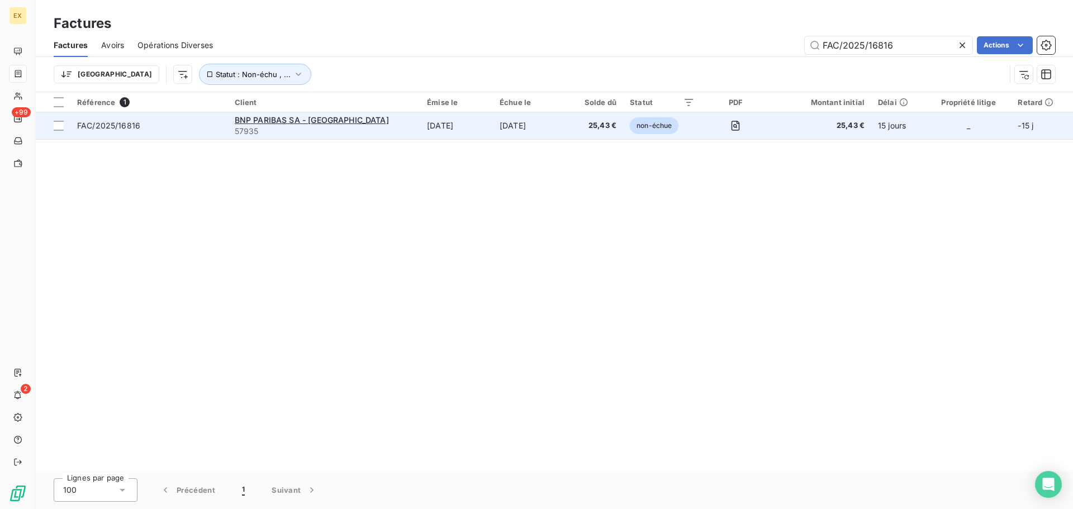
click at [206, 128] on span "FAC/2025/16816" at bounding box center [149, 125] width 144 height 11
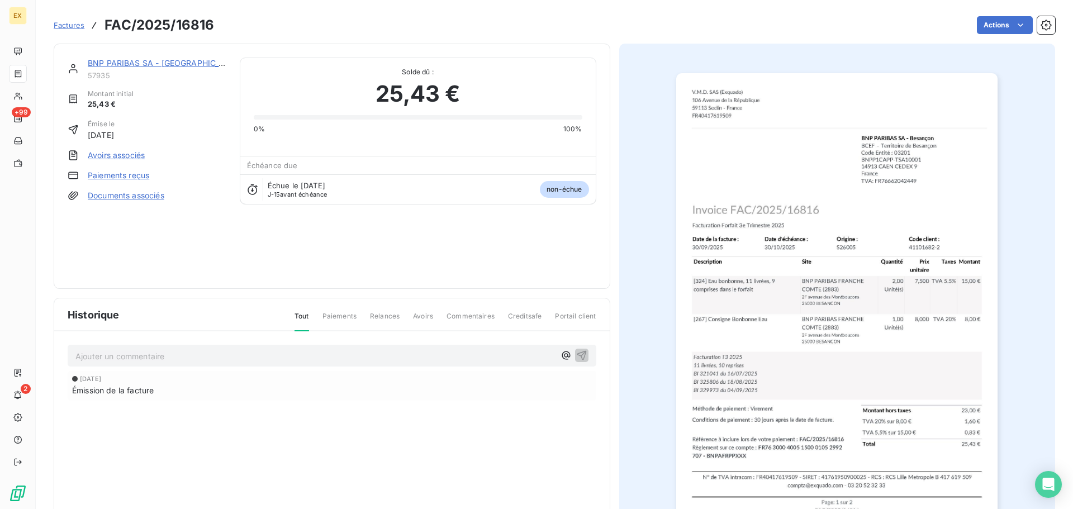
click at [131, 172] on link "Paiements reçus" at bounding box center [118, 175] width 61 height 11
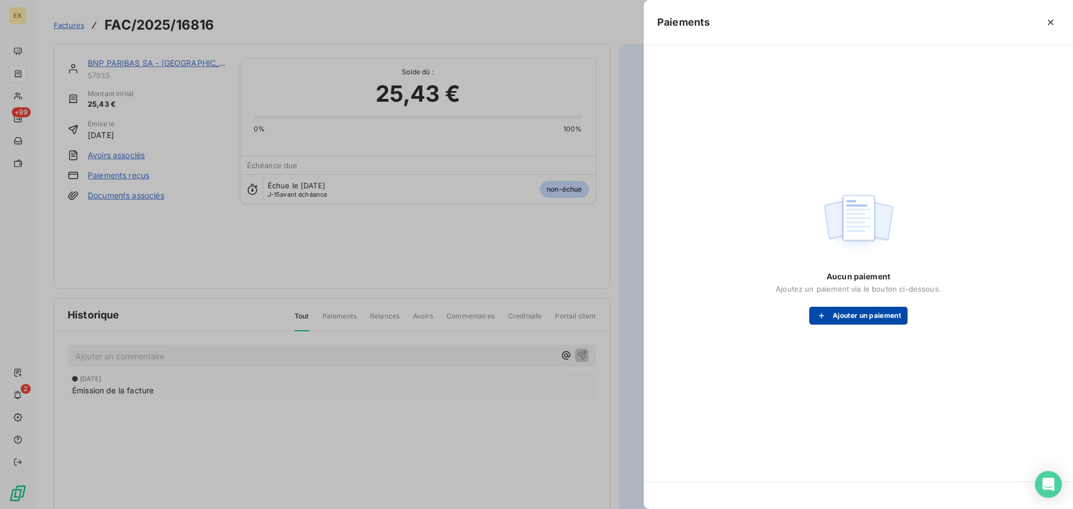
click at [863, 319] on button "Ajouter un paiement" at bounding box center [858, 316] width 98 height 18
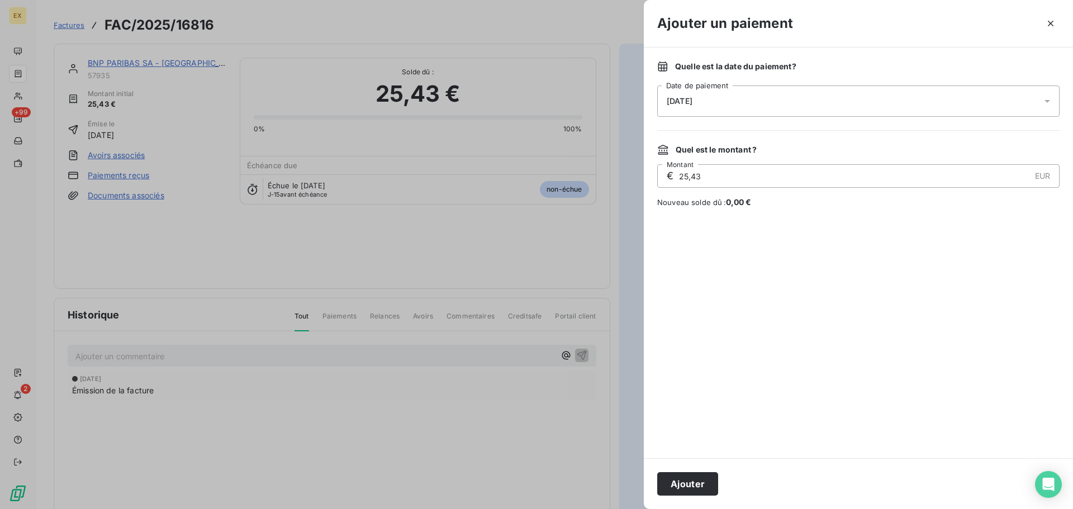
drag, startPoint x: 712, startPoint y: 481, endPoint x: 667, endPoint y: 475, distance: 44.6
click at [707, 481] on button "Ajouter" at bounding box center [687, 483] width 61 height 23
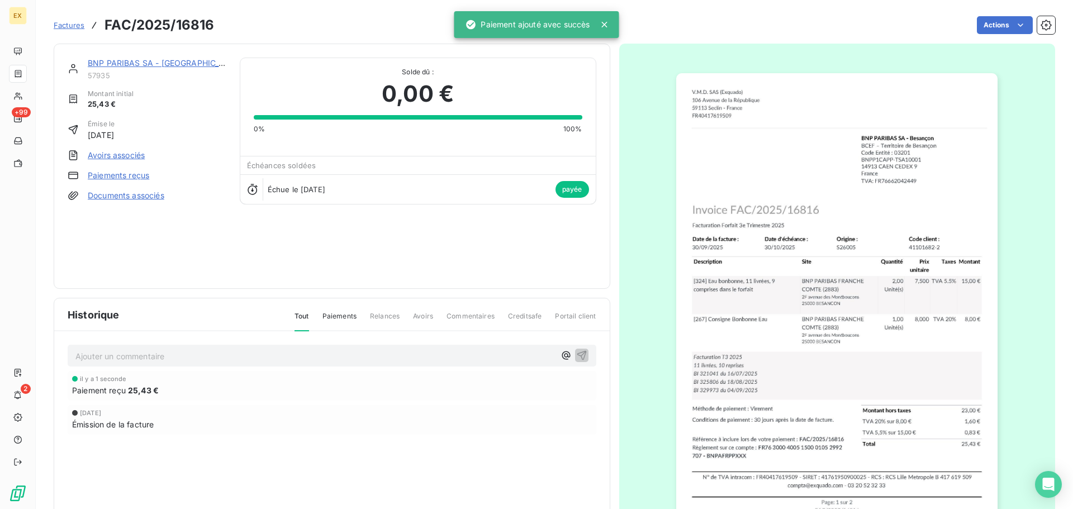
scroll to position [2, 0]
click at [73, 26] on span "Factures" at bounding box center [69, 25] width 31 height 9
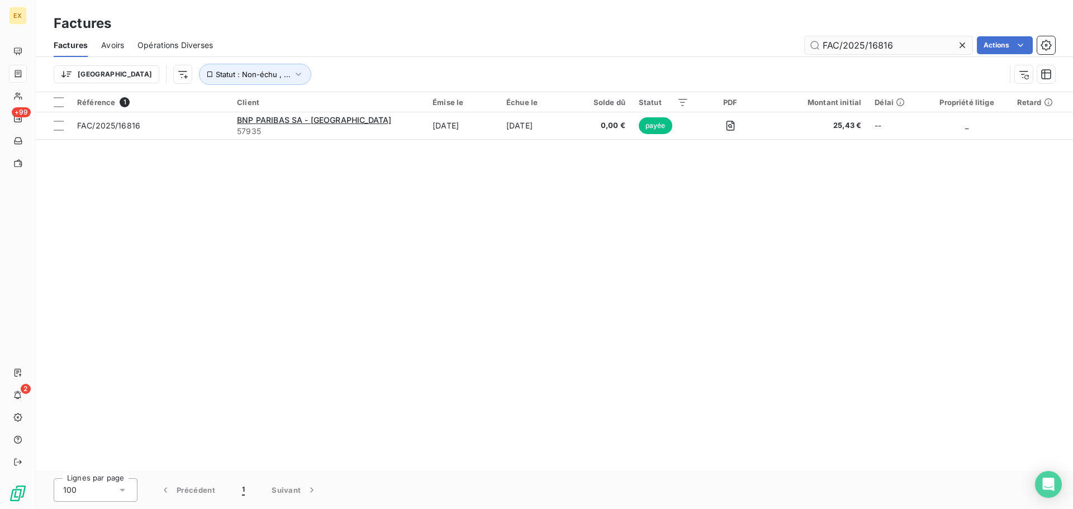
click at [913, 44] on input "FAC/2025/16816" at bounding box center [889, 45] width 168 height 18
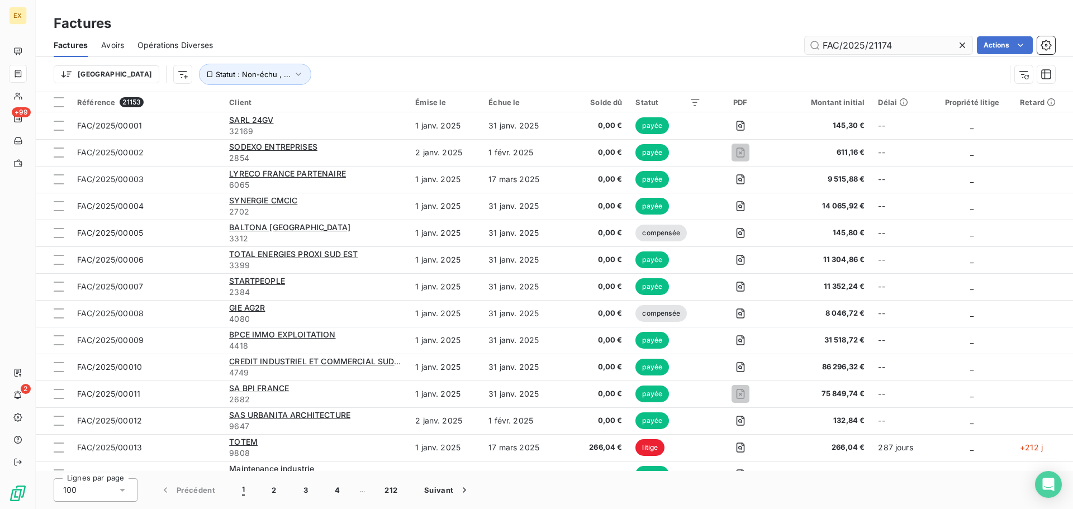
type input "FAC/2025/21174"
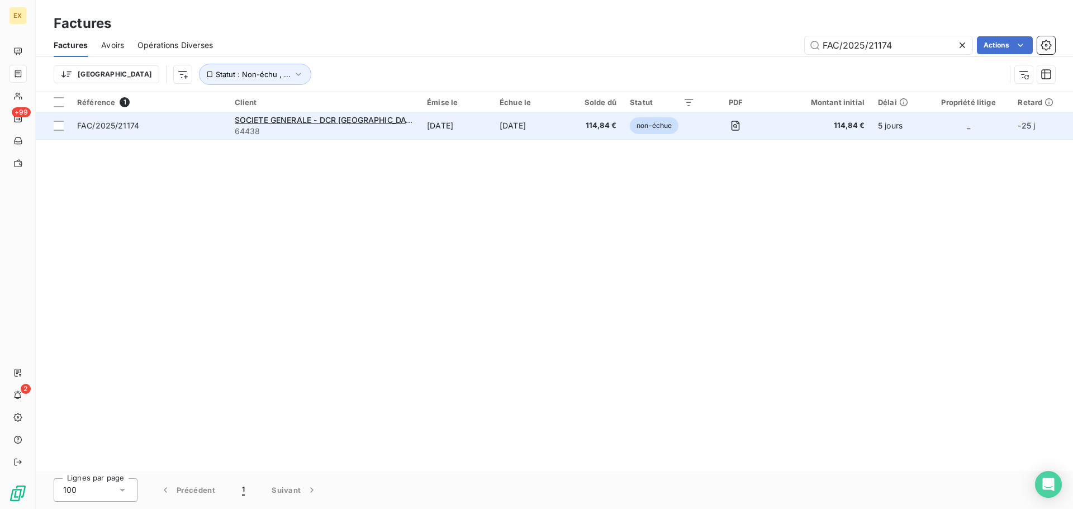
click at [371, 129] on span "64438" at bounding box center [324, 131] width 179 height 11
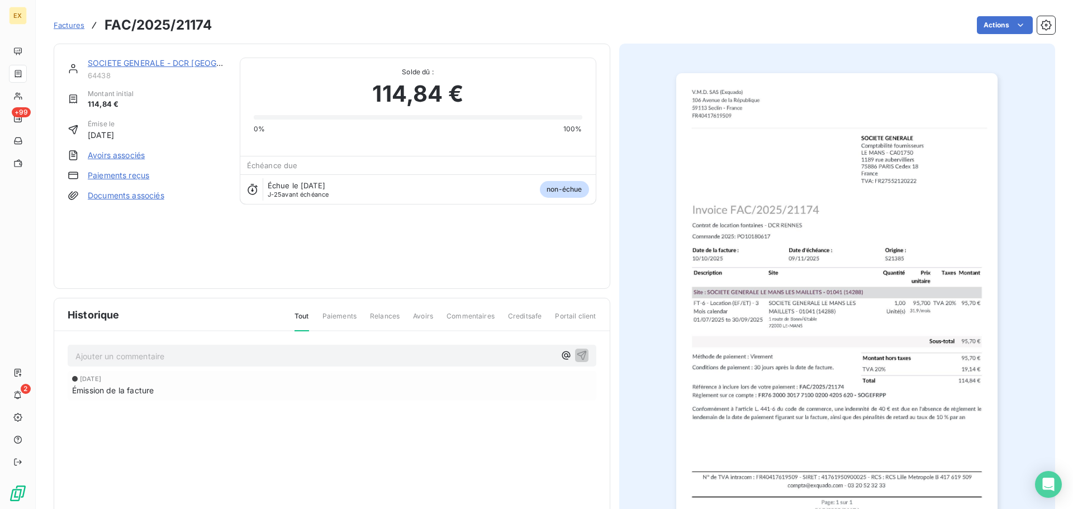
click at [109, 174] on link "Paiements reçus" at bounding box center [118, 175] width 61 height 11
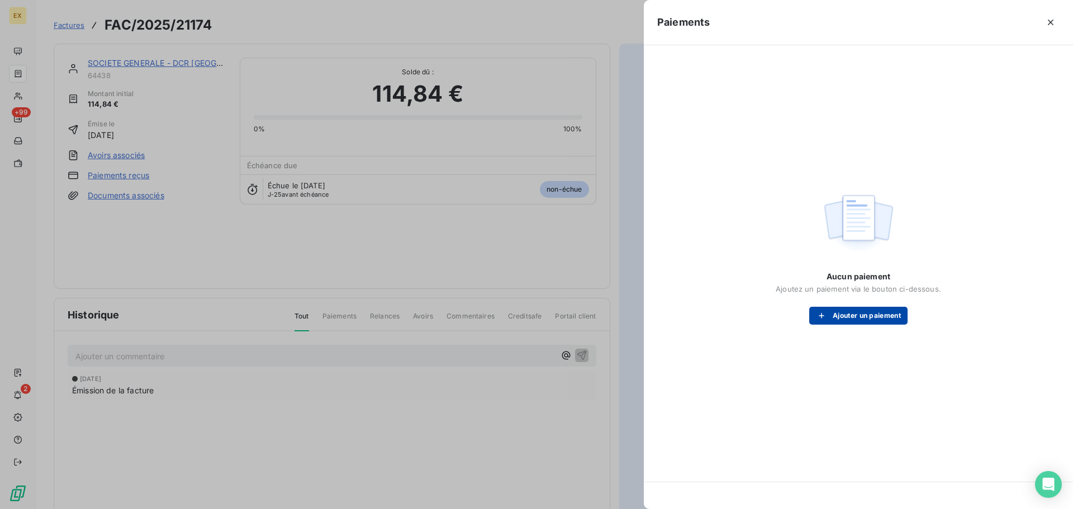
click at [852, 316] on button "Ajouter un paiement" at bounding box center [858, 316] width 98 height 18
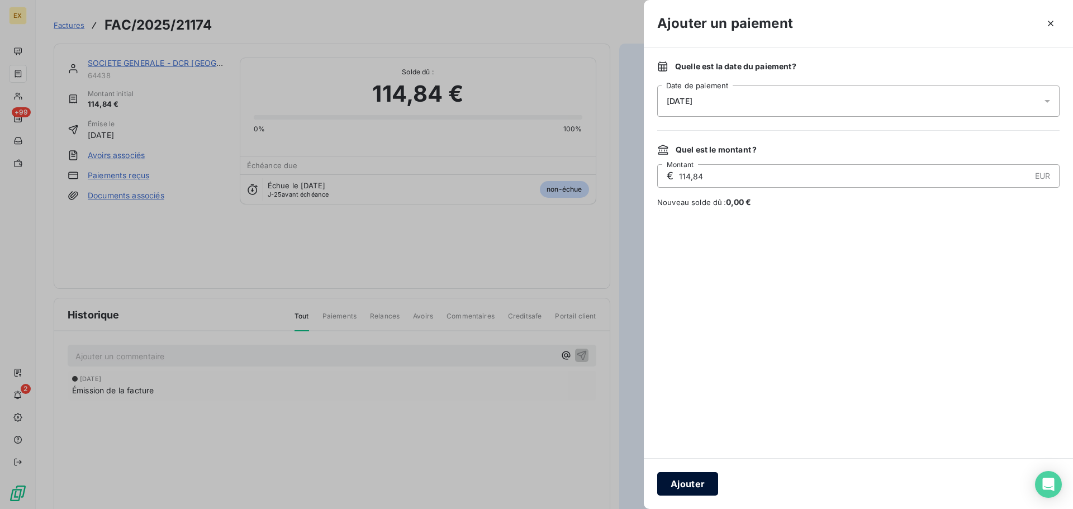
click at [700, 488] on button "Ajouter" at bounding box center [687, 483] width 61 height 23
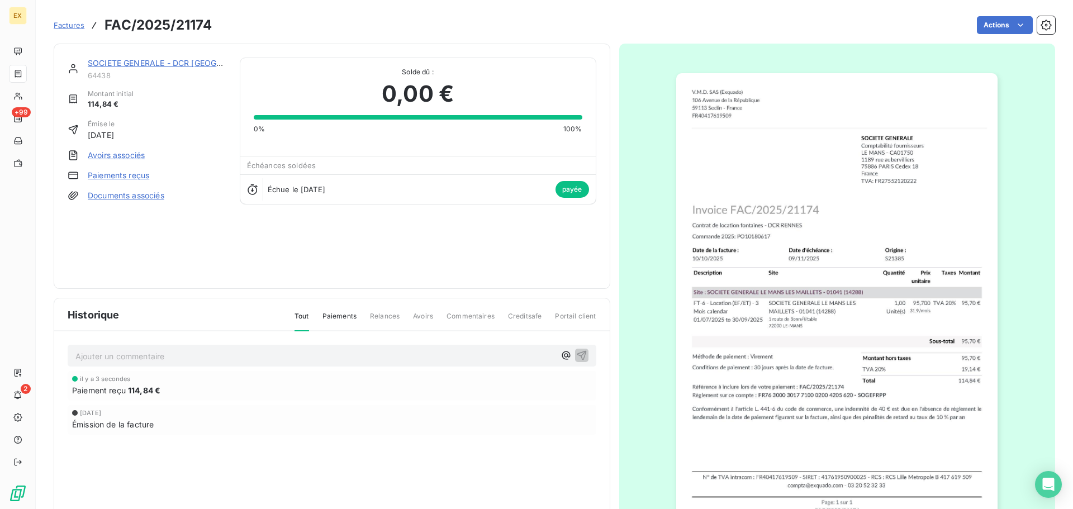
click at [67, 21] on span "Factures" at bounding box center [69, 25] width 31 height 9
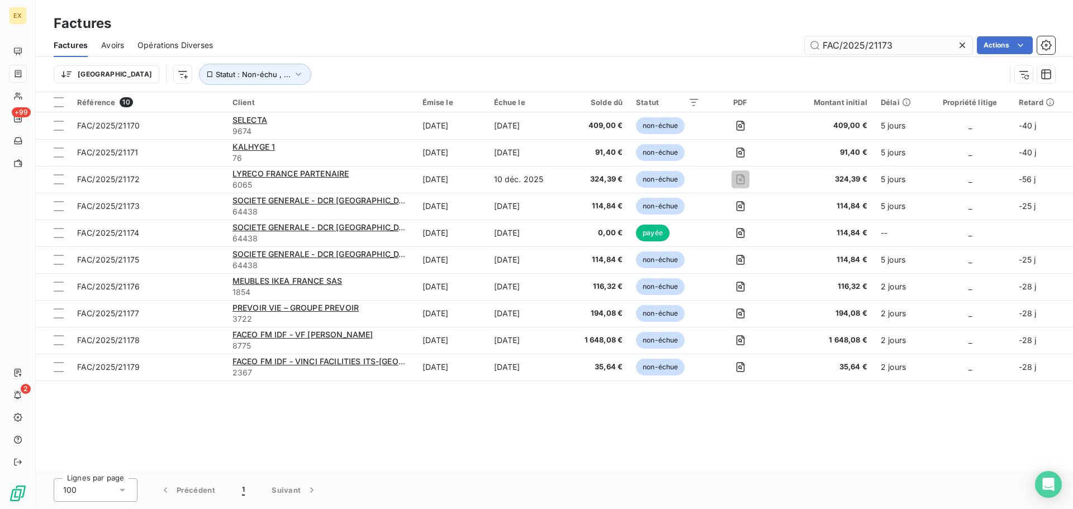
type input "FAC/2025/21173"
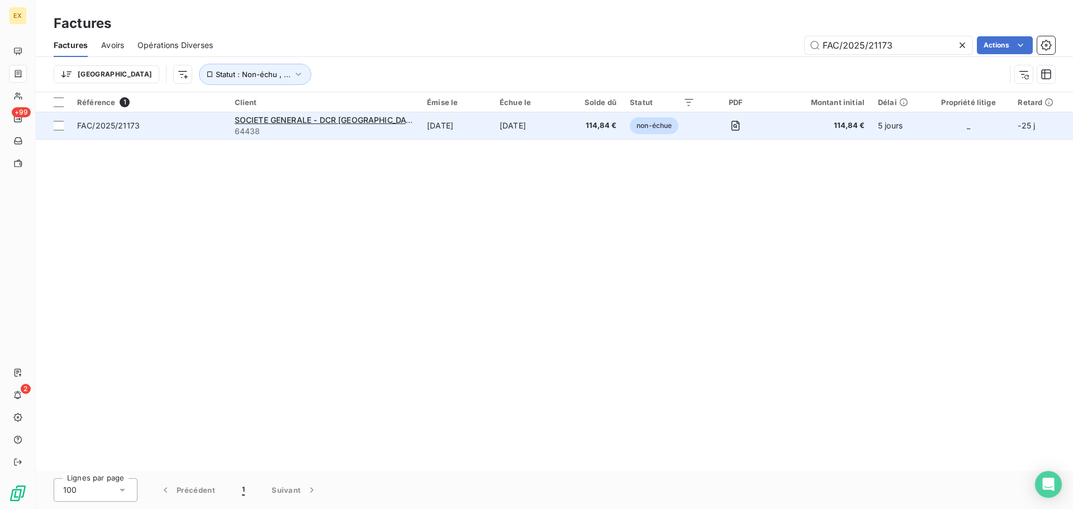
click at [206, 123] on span "FAC/2025/21173" at bounding box center [149, 125] width 144 height 11
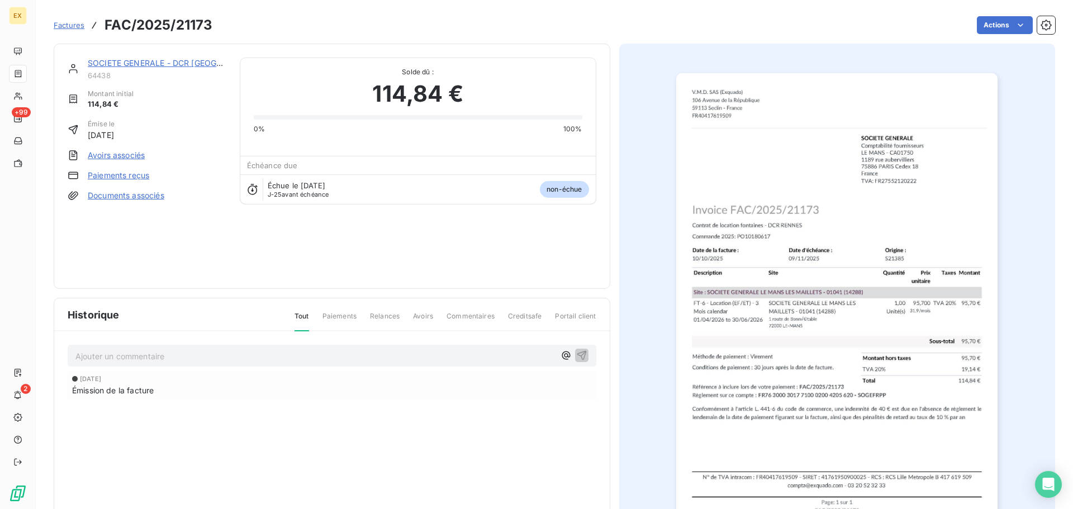
click at [124, 175] on link "Paiements reçus" at bounding box center [118, 175] width 61 height 11
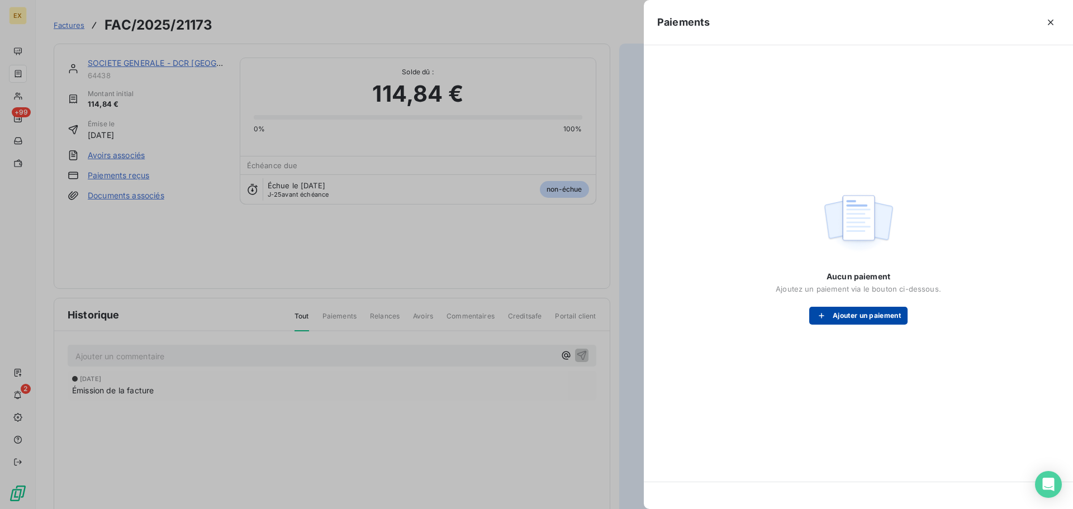
click at [866, 311] on button "Ajouter un paiement" at bounding box center [858, 316] width 98 height 18
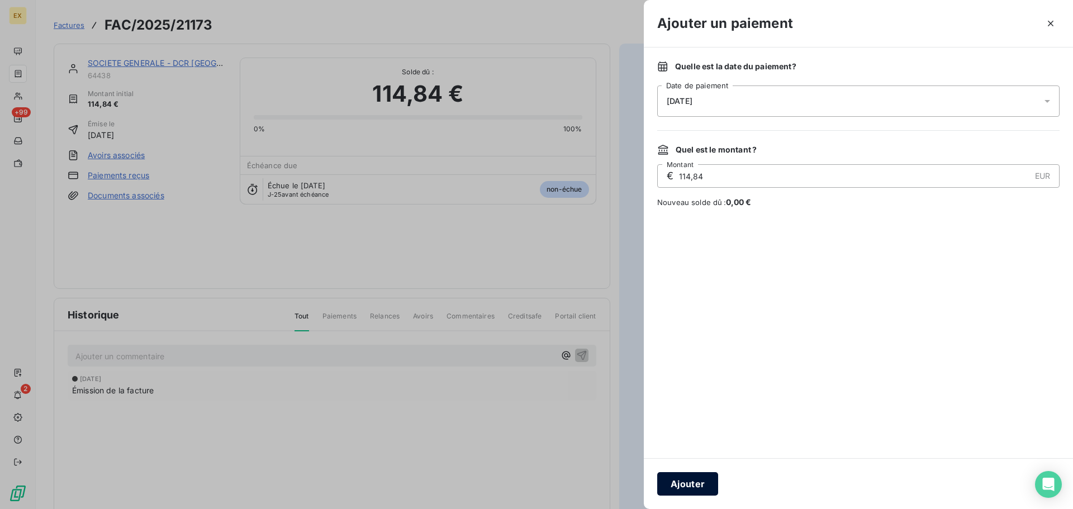
click at [690, 484] on button "Ajouter" at bounding box center [687, 483] width 61 height 23
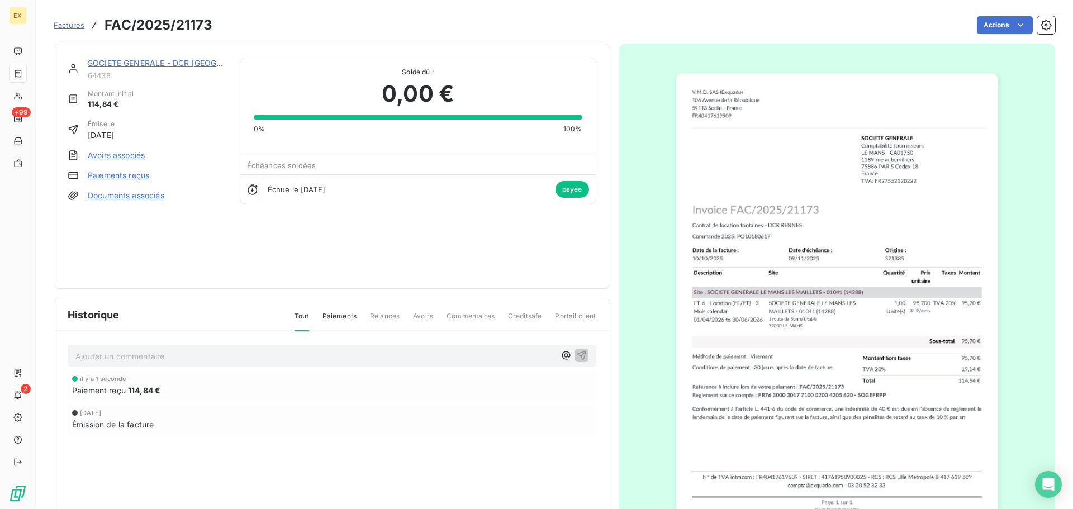
click at [66, 22] on span "Factures" at bounding box center [69, 25] width 31 height 9
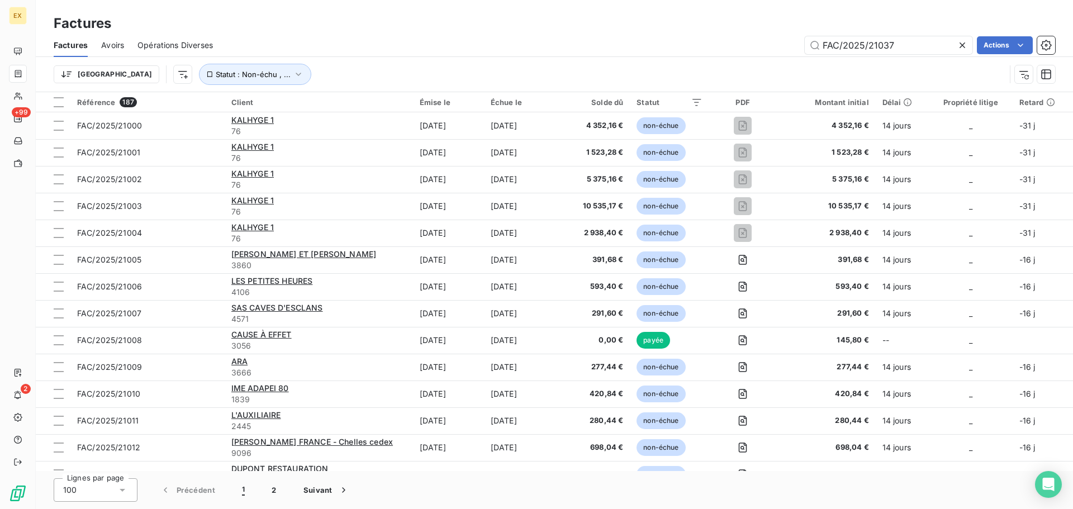
type input "FAC/2025/21037"
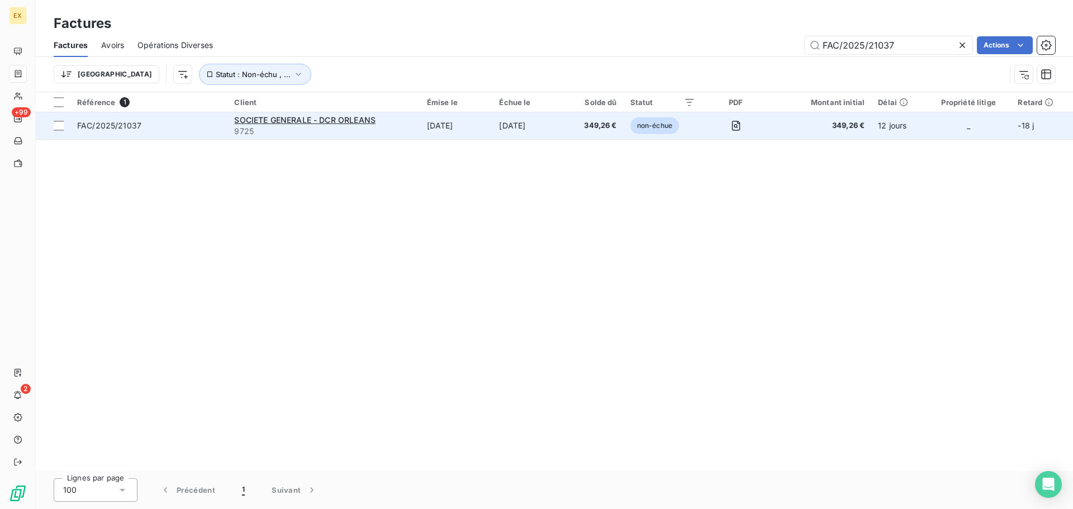
click at [200, 125] on span "FAC/2025/21037" at bounding box center [149, 125] width 144 height 11
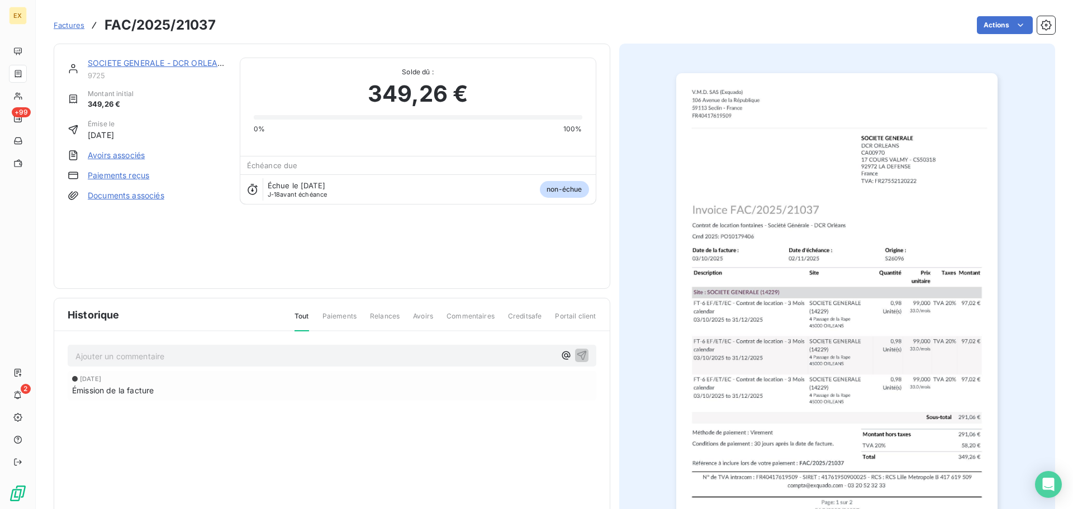
click at [129, 177] on link "Paiements reçus" at bounding box center [118, 175] width 61 height 11
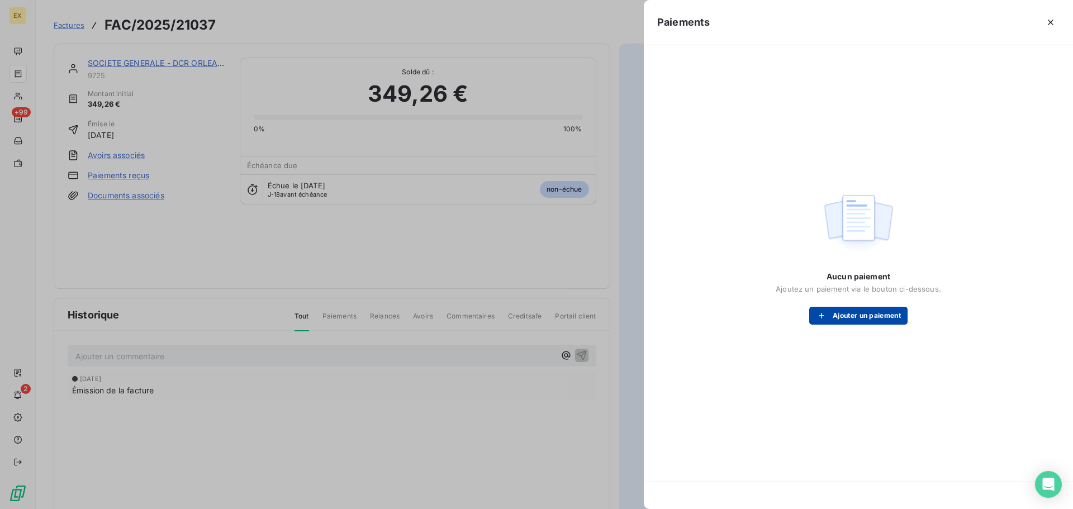
click at [842, 316] on button "Ajouter un paiement" at bounding box center [858, 316] width 98 height 18
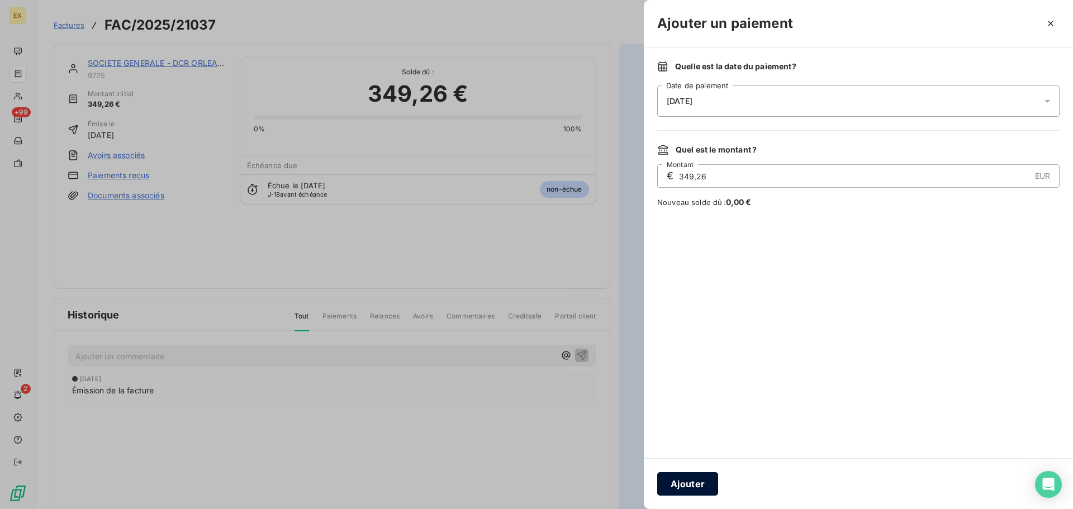
click at [694, 485] on button "Ajouter" at bounding box center [687, 483] width 61 height 23
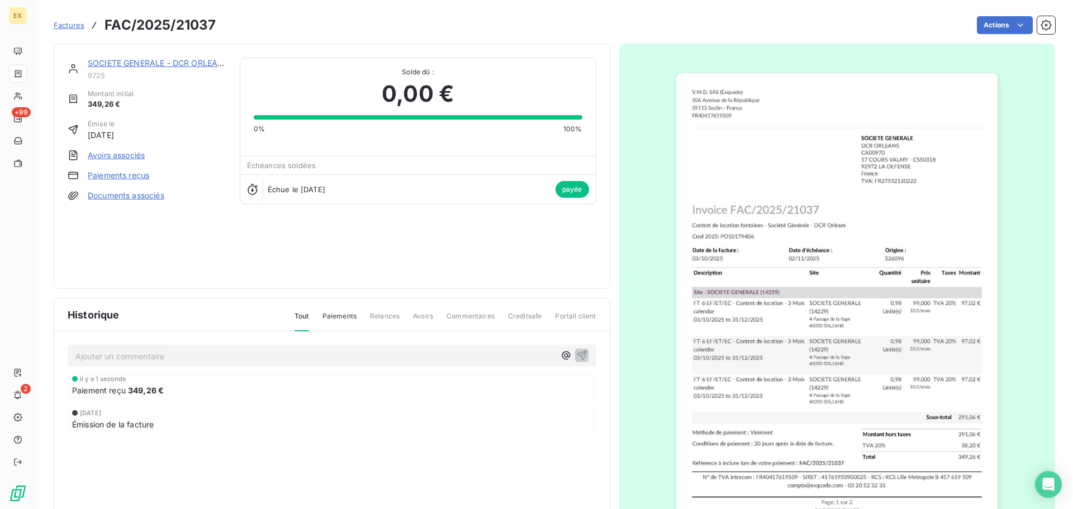
click at [74, 22] on span "Factures" at bounding box center [69, 25] width 31 height 9
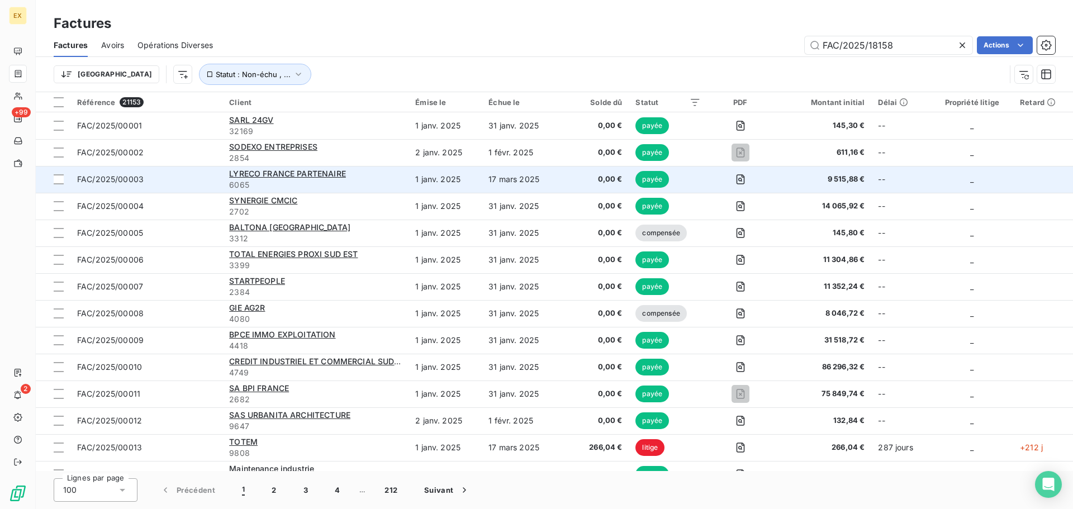
type input "FAC/2025/18158"
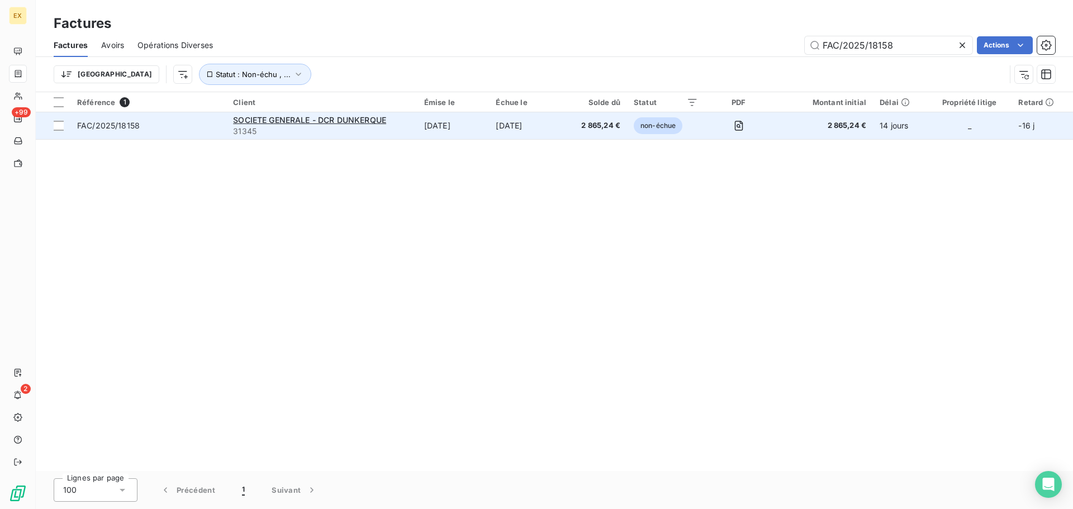
click at [177, 126] on span "FAC/2025/18158" at bounding box center [148, 125] width 143 height 11
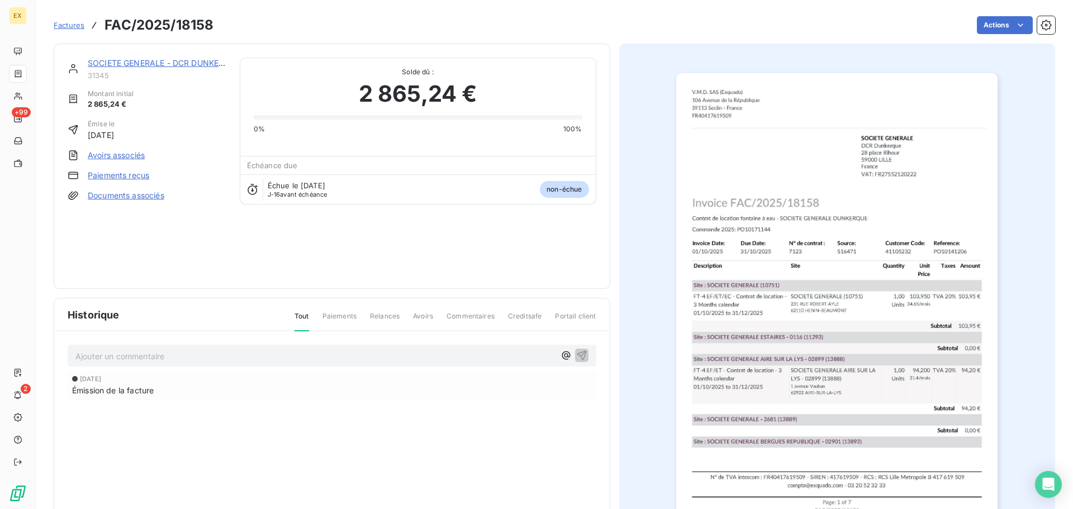
click at [120, 173] on link "Paiements reçus" at bounding box center [118, 175] width 61 height 11
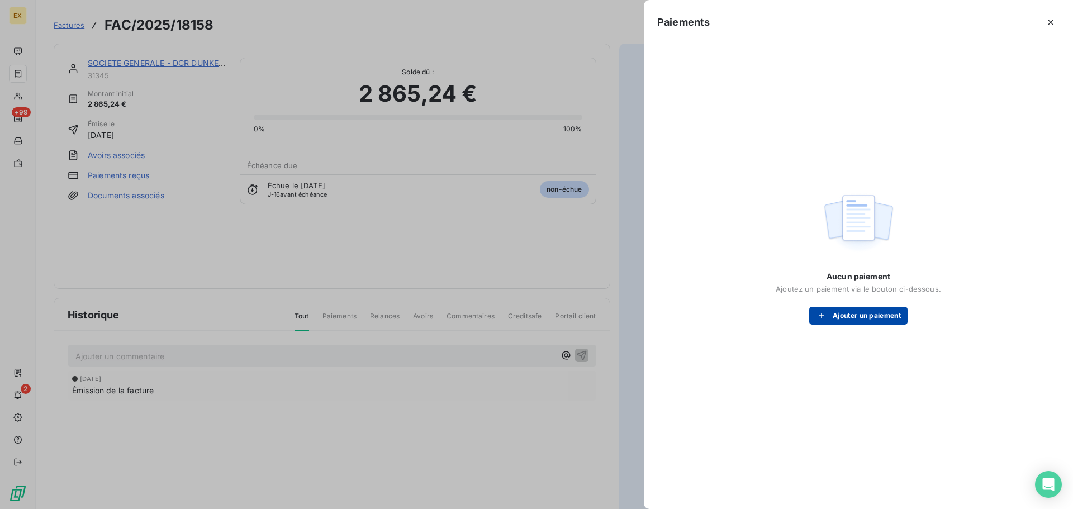
click at [852, 314] on button "Ajouter un paiement" at bounding box center [858, 316] width 98 height 18
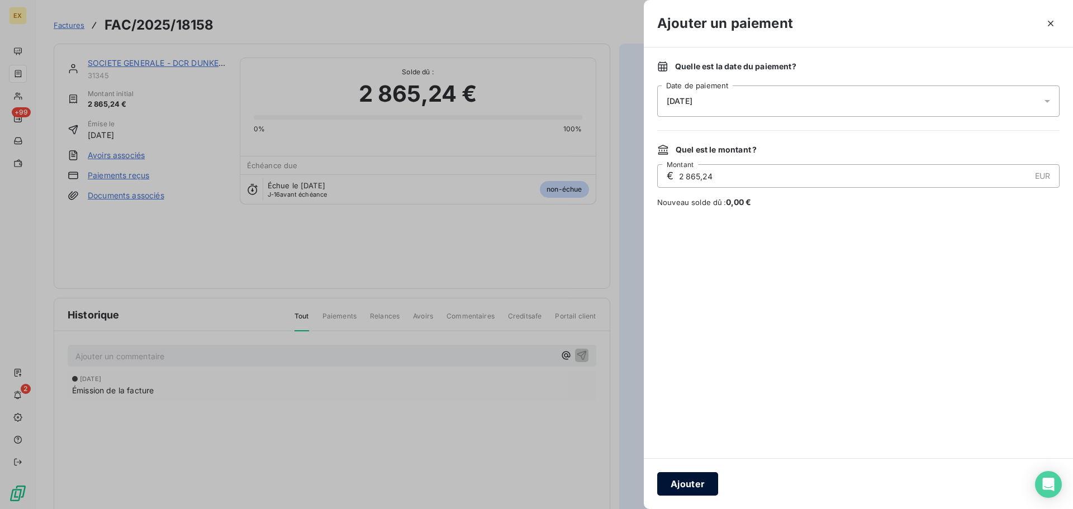
click at [691, 478] on button "Ajouter" at bounding box center [687, 483] width 61 height 23
